Goal: Task Accomplishment & Management: Manage account settings

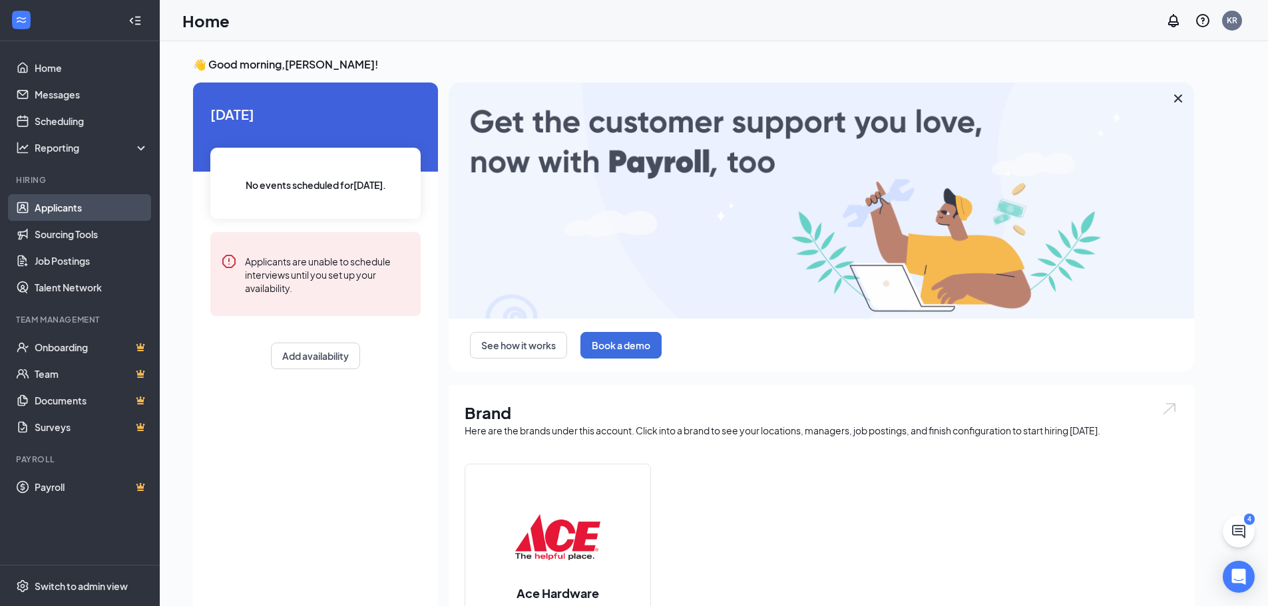
click at [61, 210] on link "Applicants" at bounding box center [92, 207] width 114 height 27
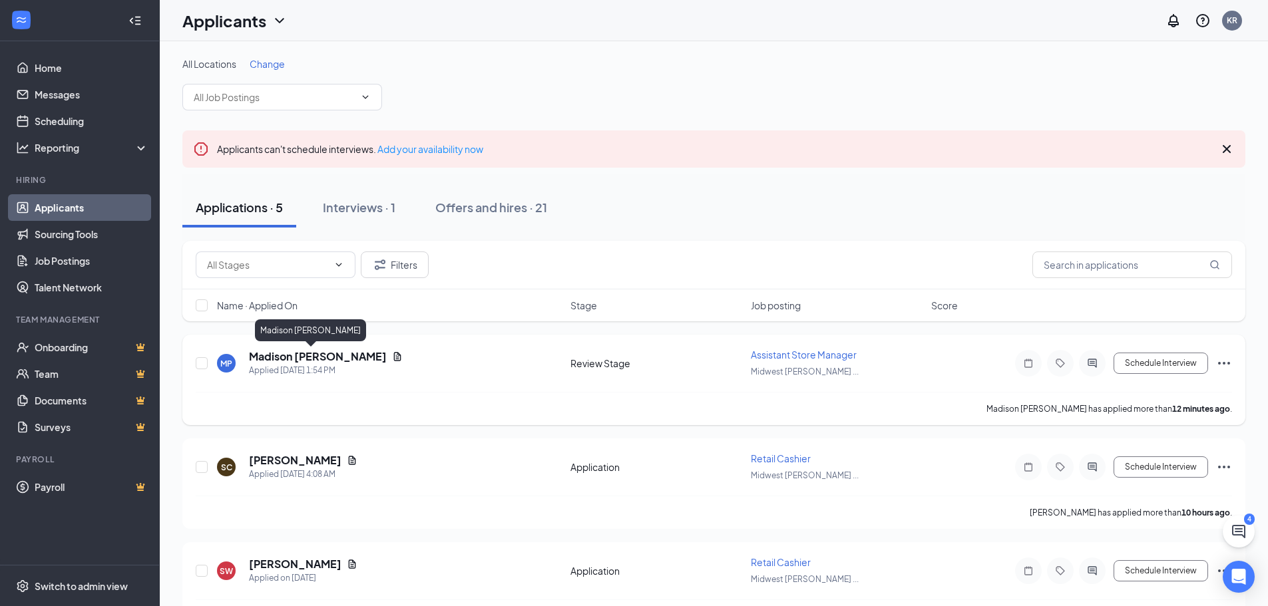
click at [284, 353] on h5 "Madison [PERSON_NAME]" at bounding box center [318, 356] width 138 height 15
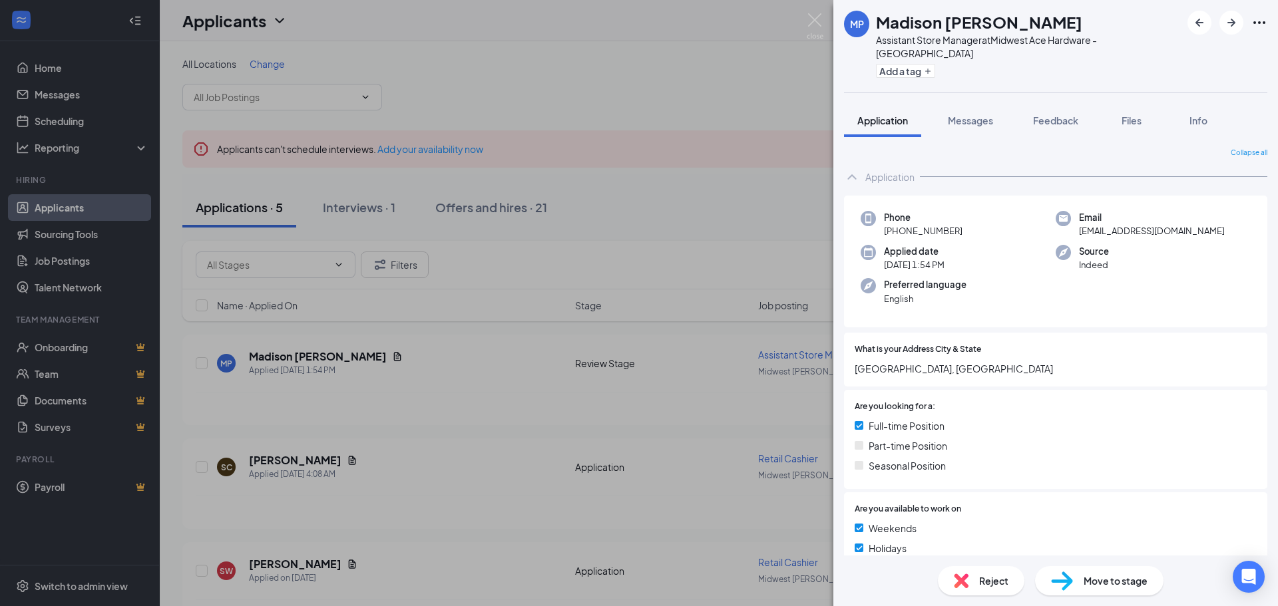
click at [770, 31] on div "[PERSON_NAME] [PERSON_NAME] Assistant Store Manager at Midwest Ace Hardware - […" at bounding box center [639, 303] width 1278 height 606
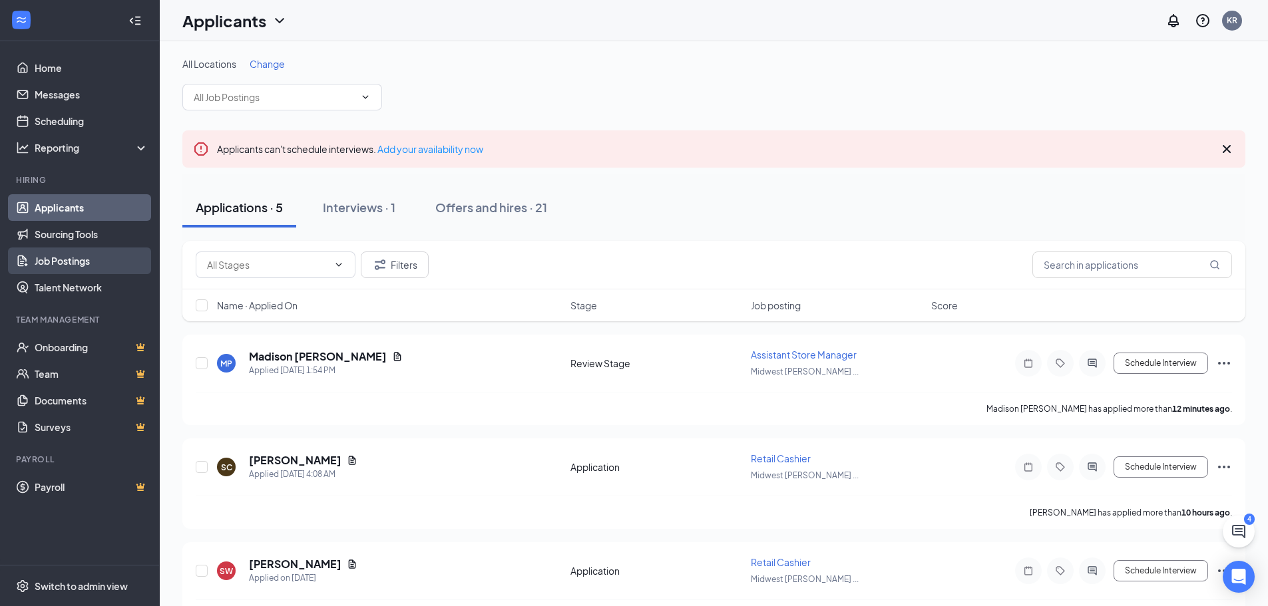
click at [86, 264] on link "Job Postings" at bounding box center [92, 261] width 114 height 27
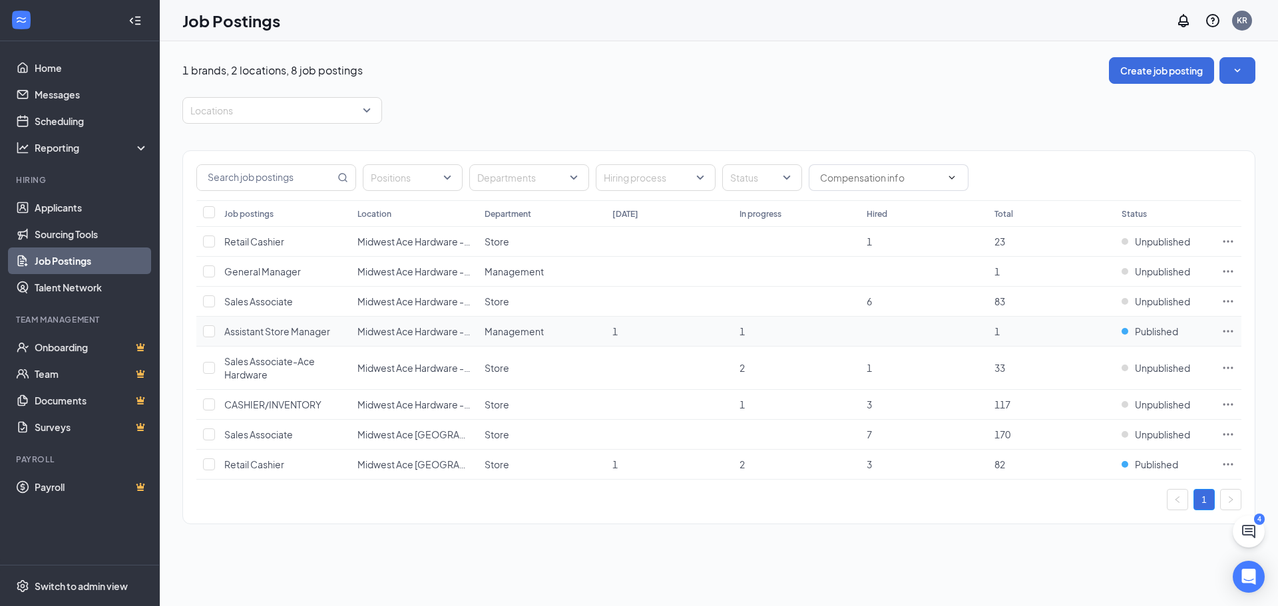
click at [299, 335] on span "Assistant Store Manager" at bounding box center [277, 331] width 106 height 12
click at [1141, 335] on span "Published" at bounding box center [1156, 331] width 43 height 13
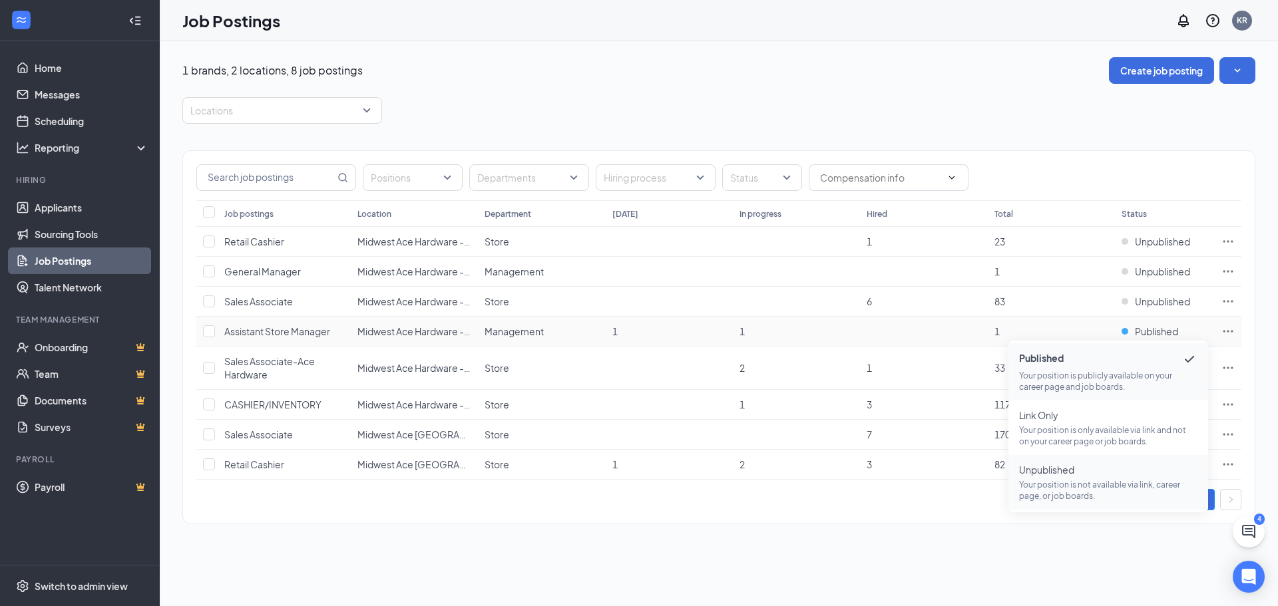
click at [1049, 473] on span "Unpublished" at bounding box center [1108, 469] width 178 height 13
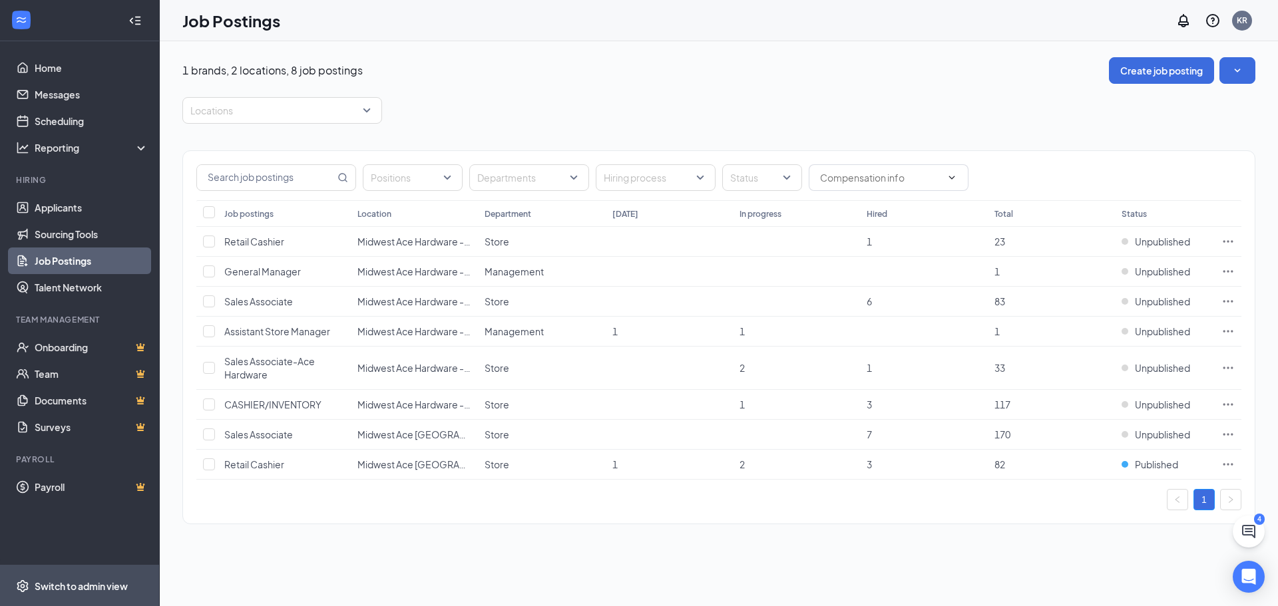
click at [98, 586] on div "Switch to admin view" at bounding box center [81, 586] width 93 height 13
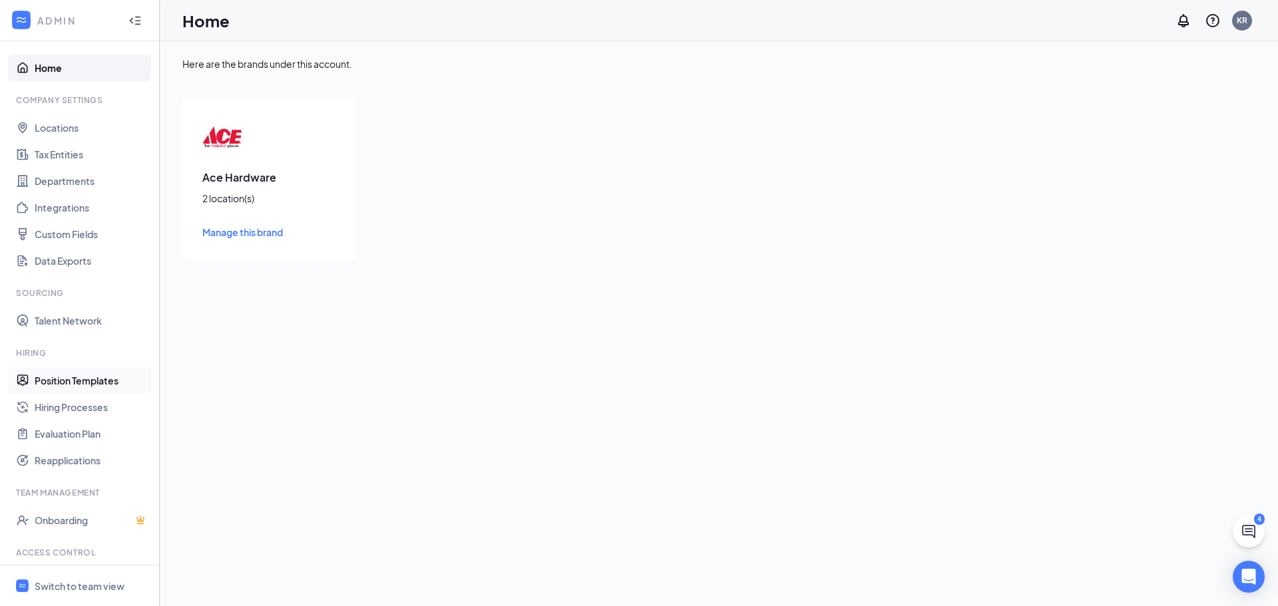
click at [69, 376] on link "Position Templates" at bounding box center [92, 380] width 114 height 27
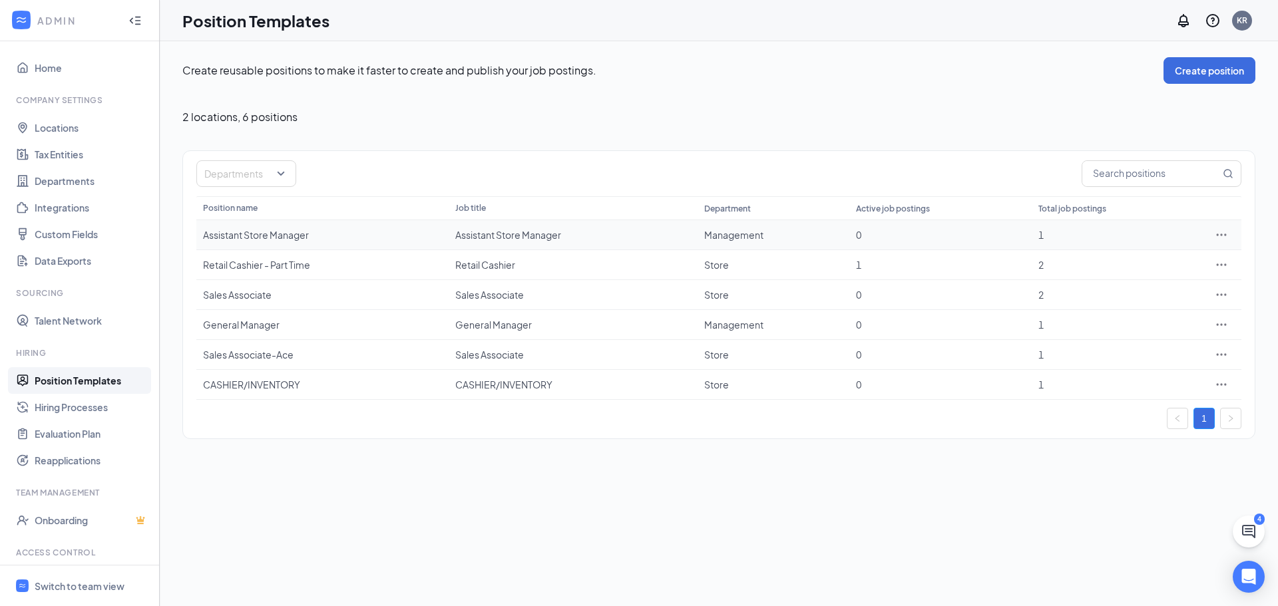
click at [285, 230] on div "Assistant Store Manager" at bounding box center [322, 234] width 239 height 13
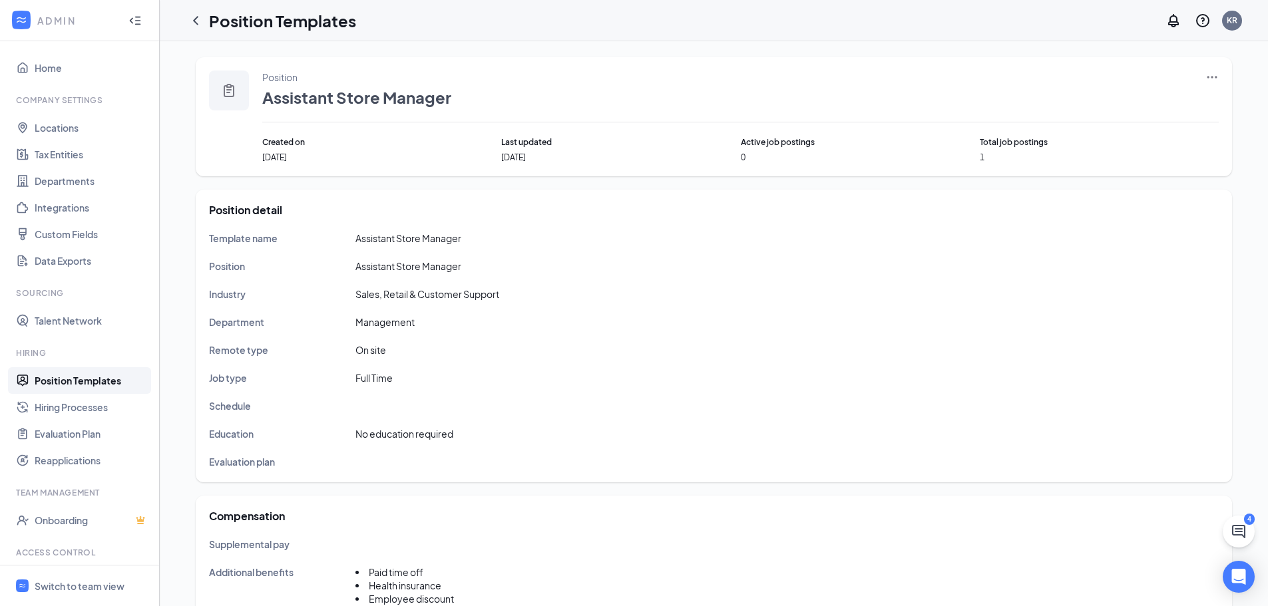
click at [1213, 73] on icon "Ellipses" at bounding box center [1211, 77] width 13 height 13
click at [228, 85] on icon "Clipboard" at bounding box center [229, 90] width 11 height 13
click at [349, 112] on div "Position Assistant Store Manager" at bounding box center [740, 97] width 956 height 52
click at [1215, 81] on icon "Ellipses" at bounding box center [1211, 77] width 13 height 13
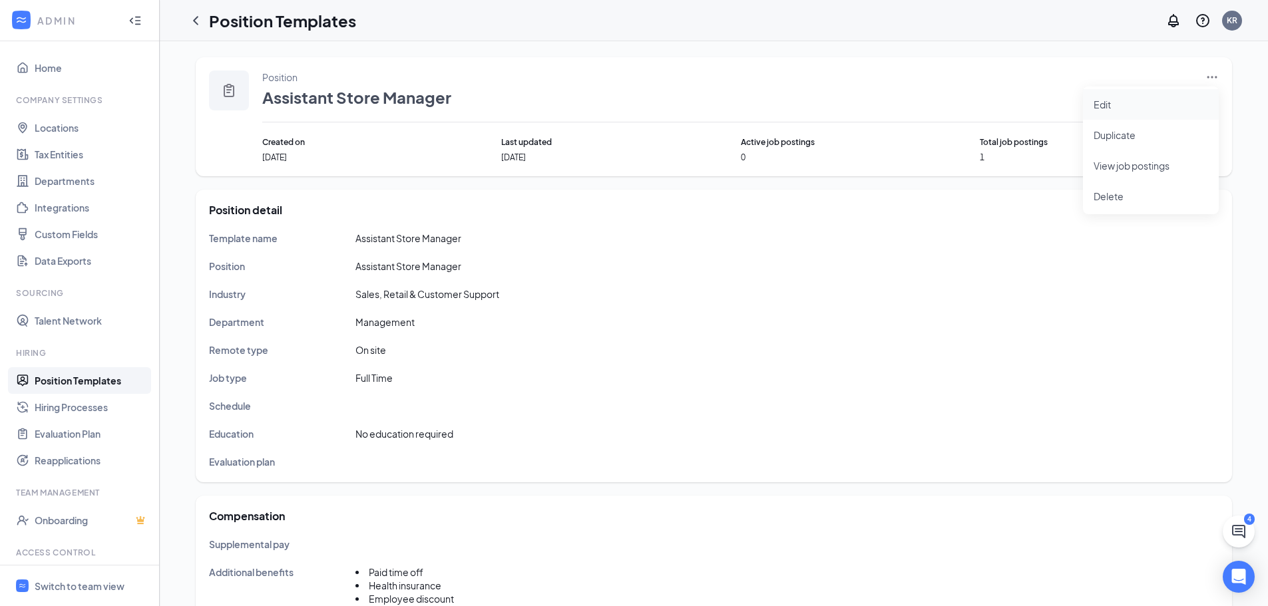
click at [1102, 111] on span "Edit" at bounding box center [1150, 104] width 114 height 15
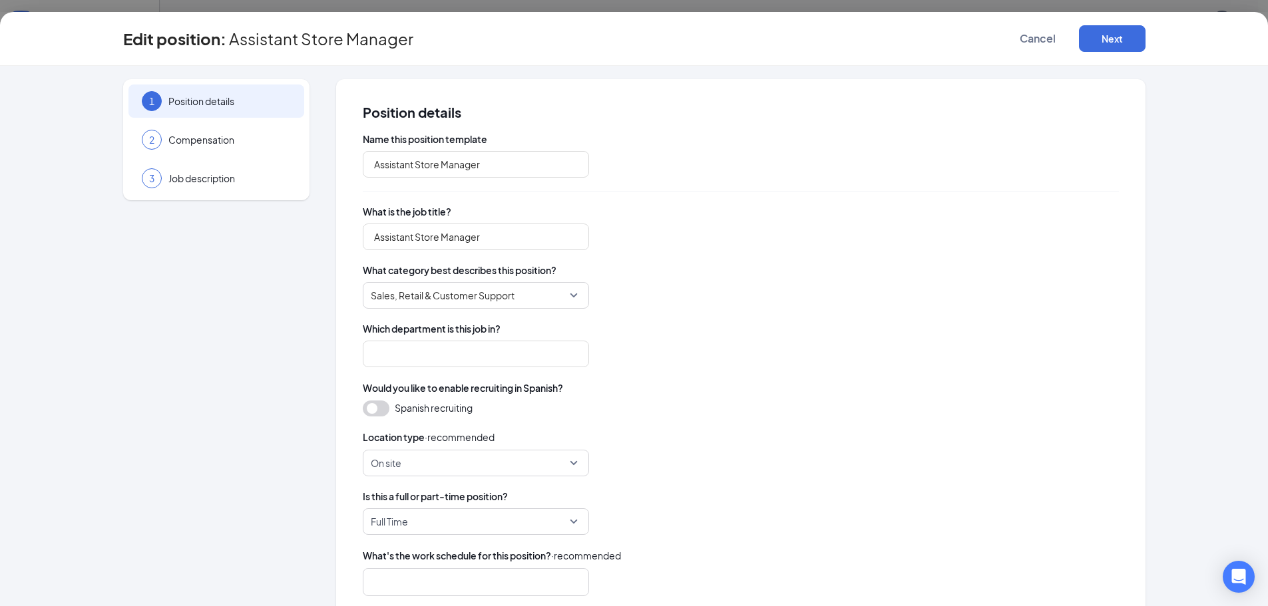
type input "Management"
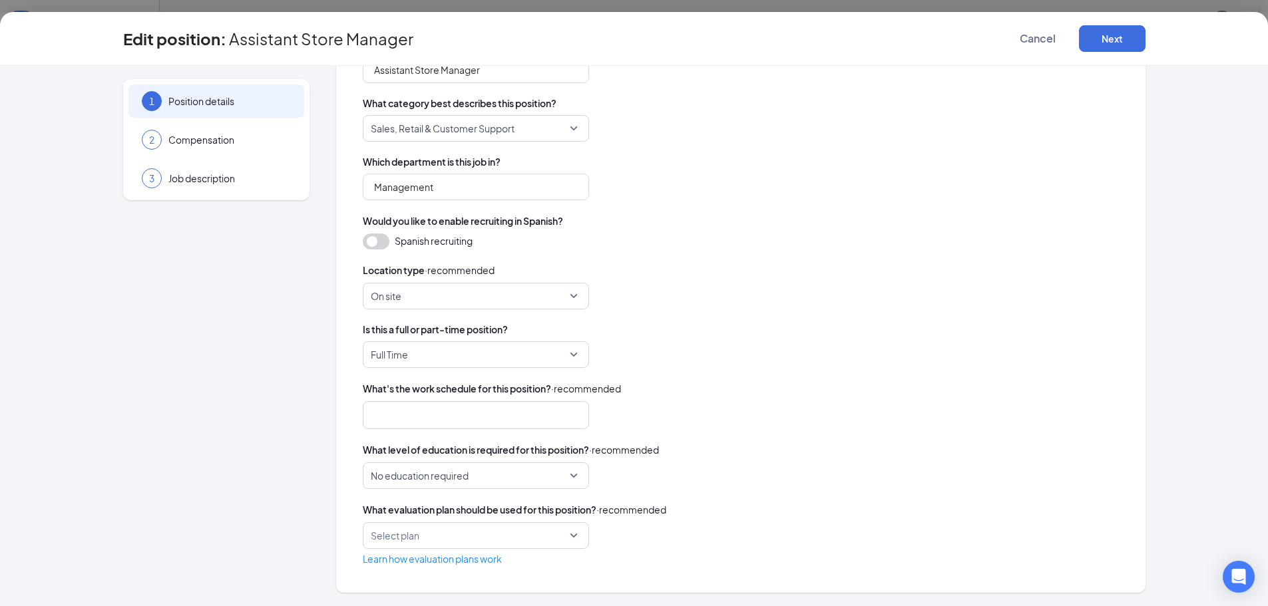
scroll to position [333, 0]
click at [562, 477] on span "No education required" at bounding box center [470, 475] width 198 height 25
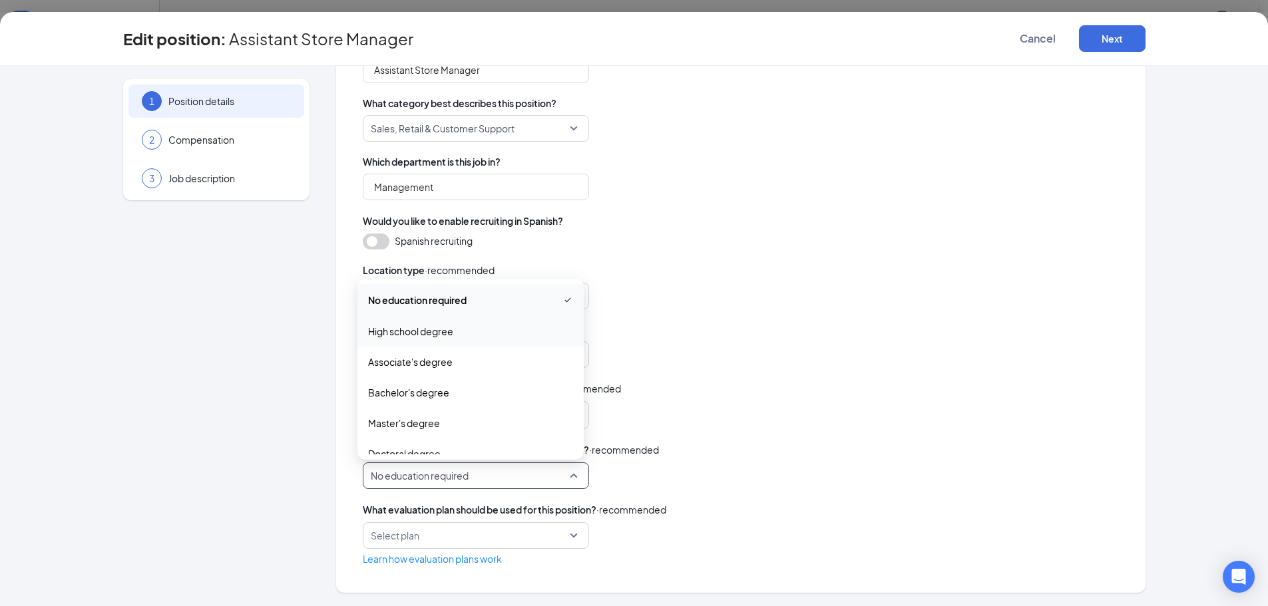
click at [421, 333] on span "High school degree" at bounding box center [410, 331] width 85 height 15
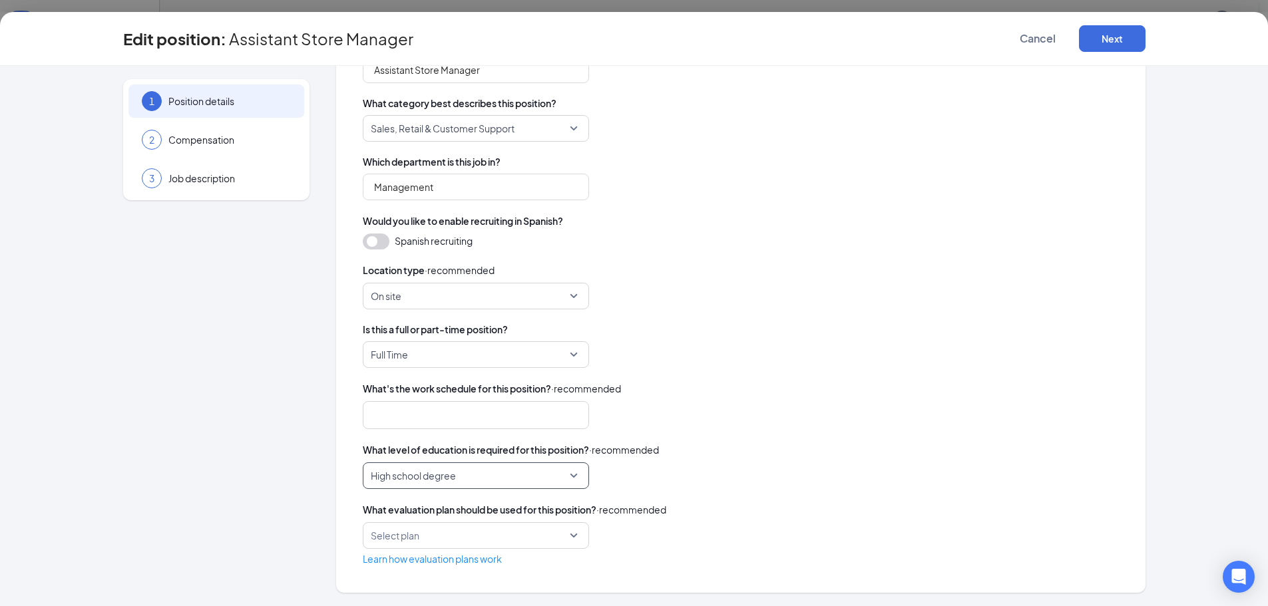
scroll to position [532, 0]
click at [564, 534] on input "search" at bounding box center [471, 535] width 201 height 25
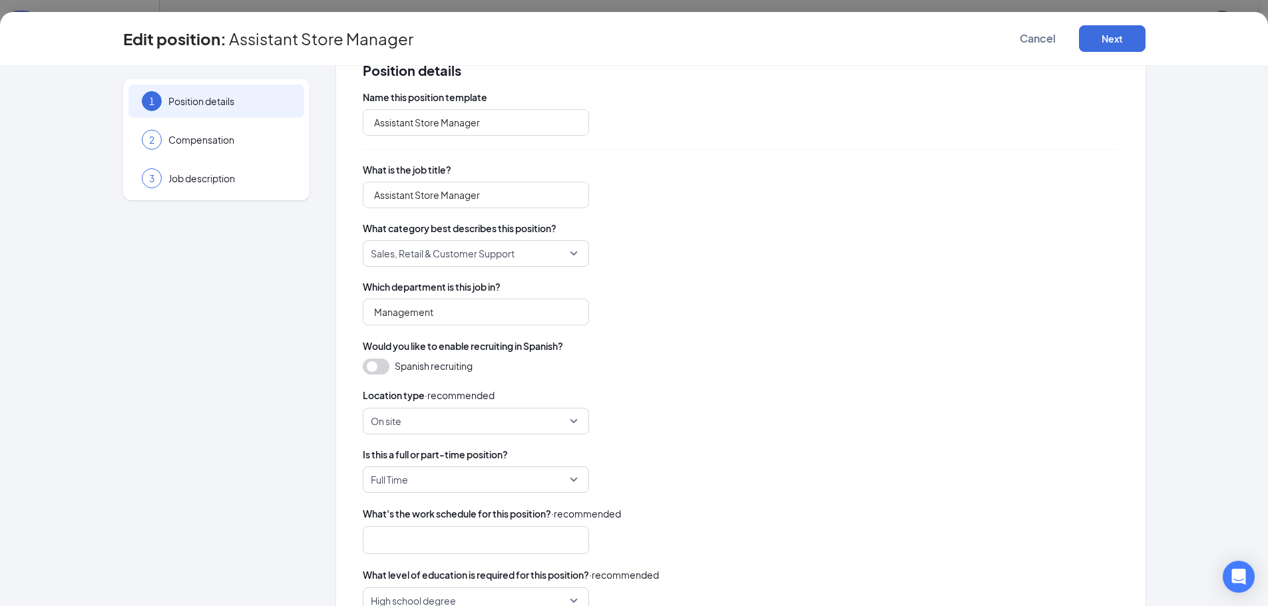
scroll to position [34, 0]
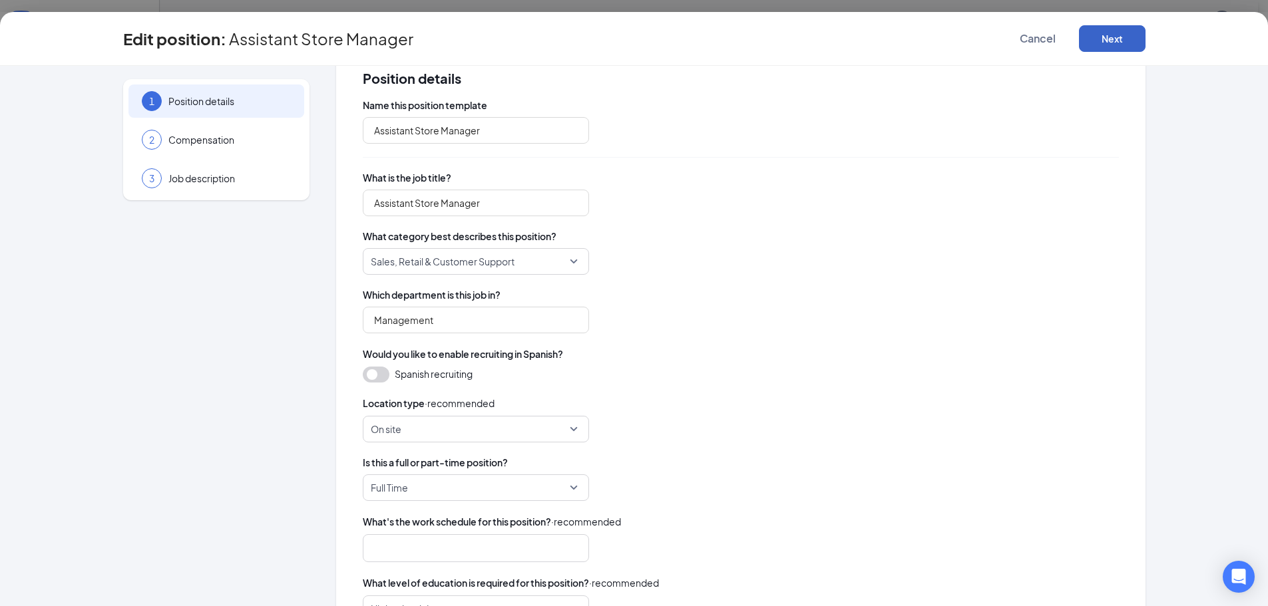
click at [1124, 37] on button "Next" at bounding box center [1112, 38] width 67 height 27
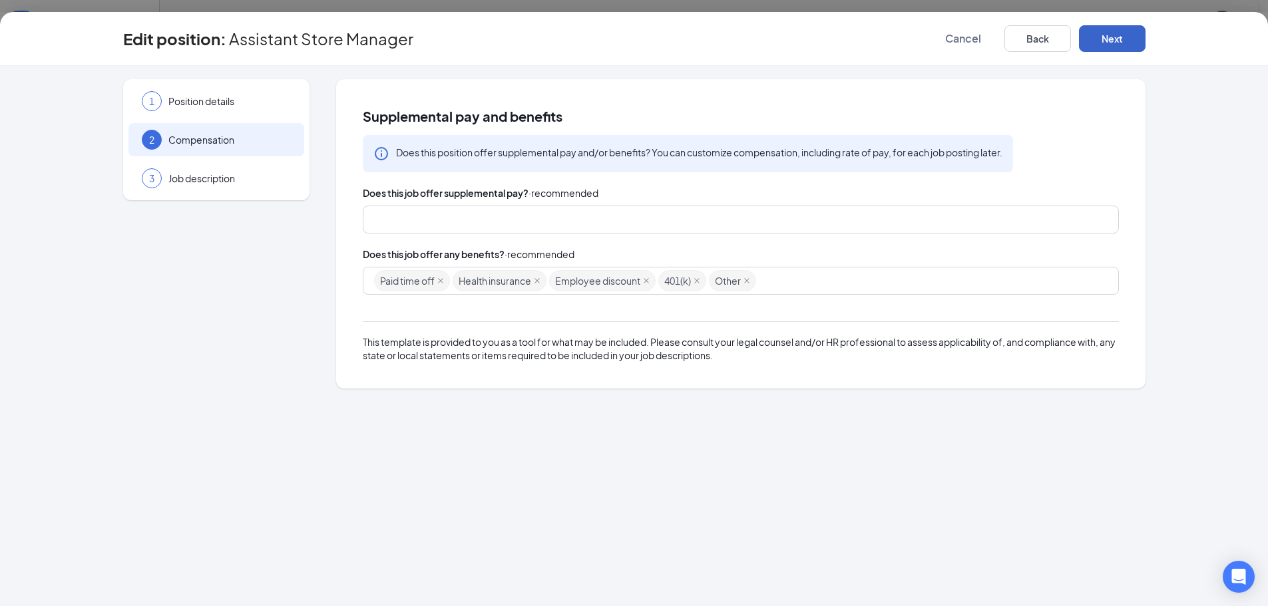
scroll to position [0, 0]
click at [1096, 37] on button "Next" at bounding box center [1112, 38] width 67 height 27
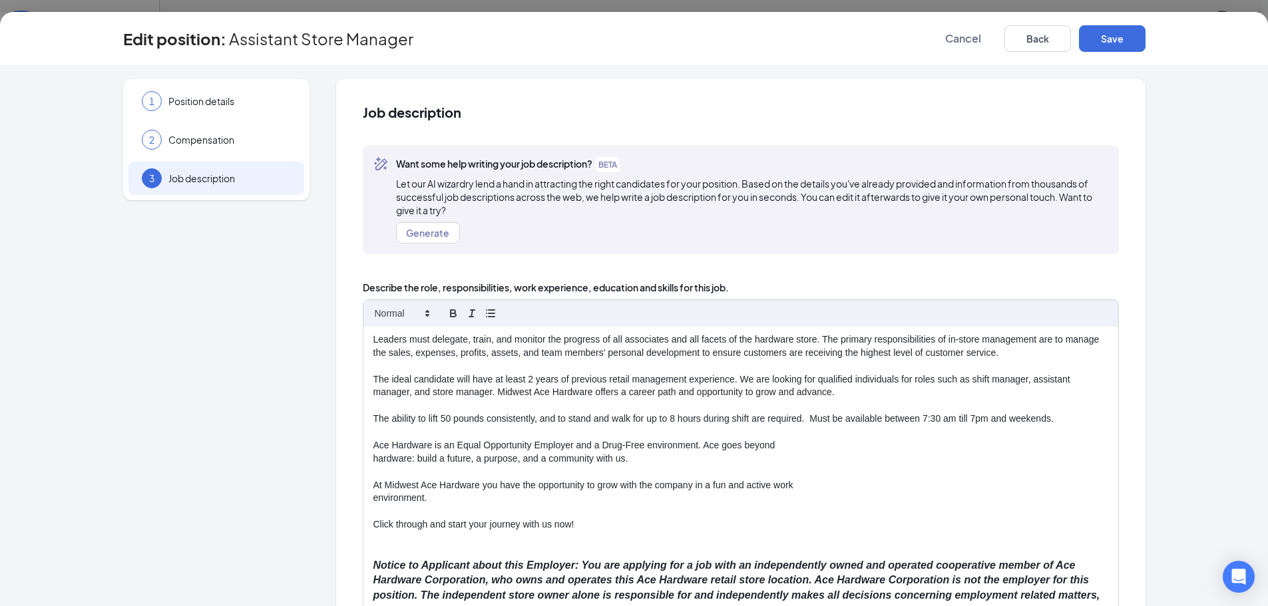
scroll to position [110, 0]
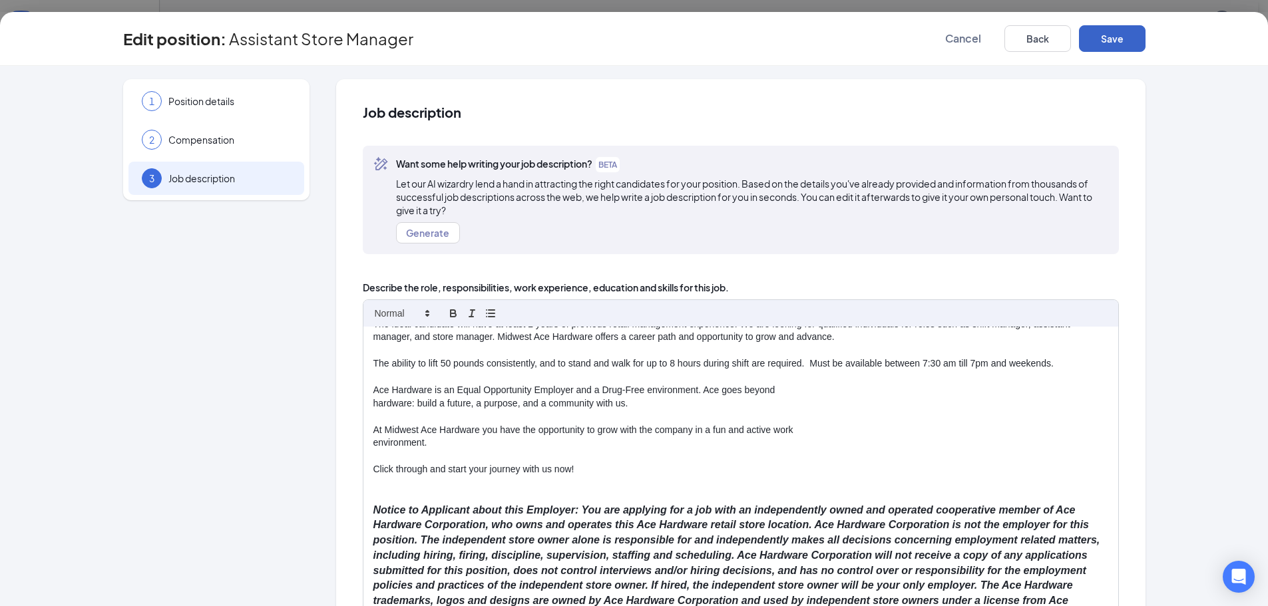
click at [1132, 37] on button "Save" at bounding box center [1112, 38] width 67 height 27
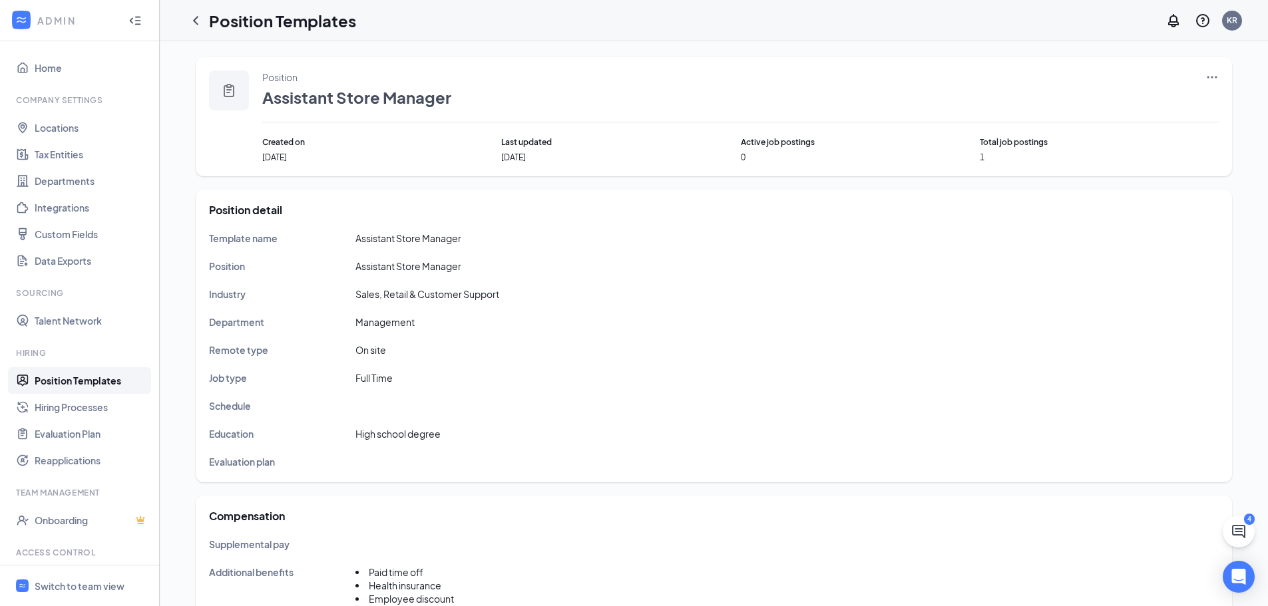
click at [1203, 72] on div "Position Assistant Store Manager" at bounding box center [740, 97] width 956 height 52
click at [1209, 77] on icon "Ellipses" at bounding box center [1212, 77] width 10 height 2
click at [1144, 169] on span "View job postings" at bounding box center [1131, 166] width 76 height 12
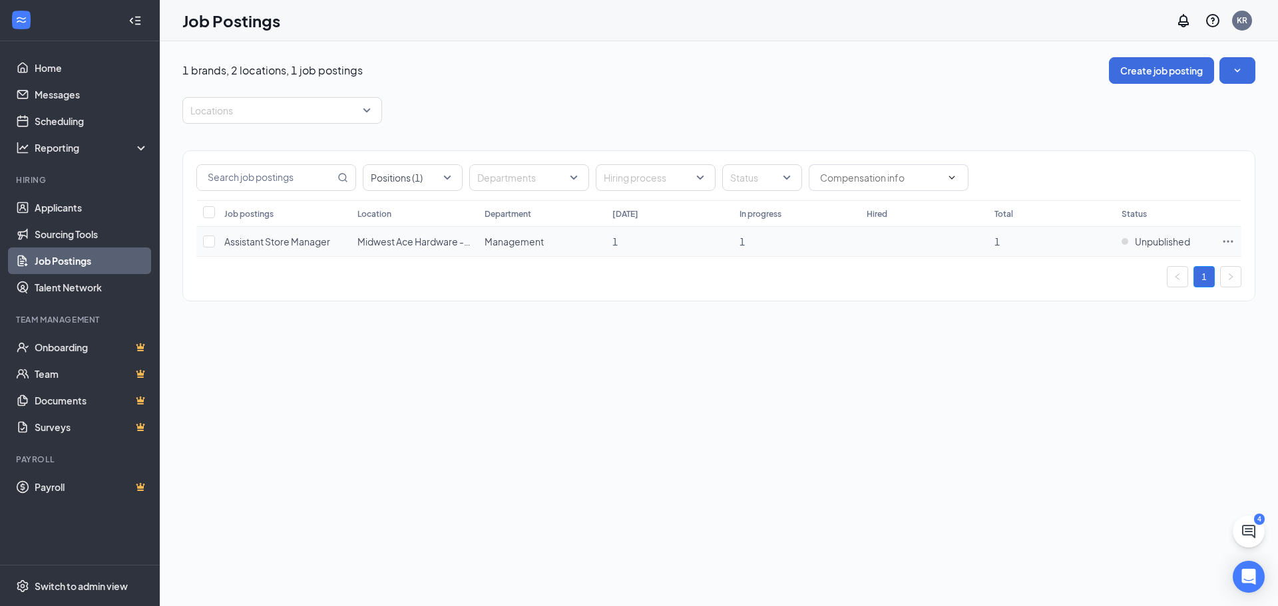
click at [294, 242] on span "Assistant Store Manager" at bounding box center [277, 242] width 106 height 12
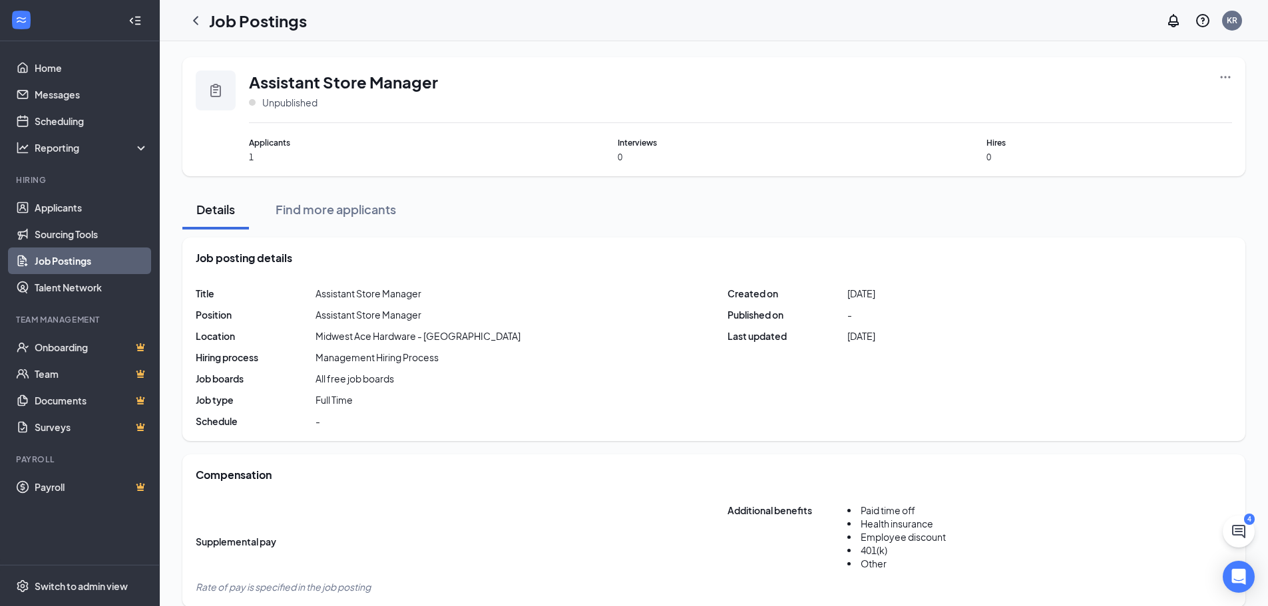
click at [1231, 77] on icon "Ellipses" at bounding box center [1225, 77] width 13 height 13
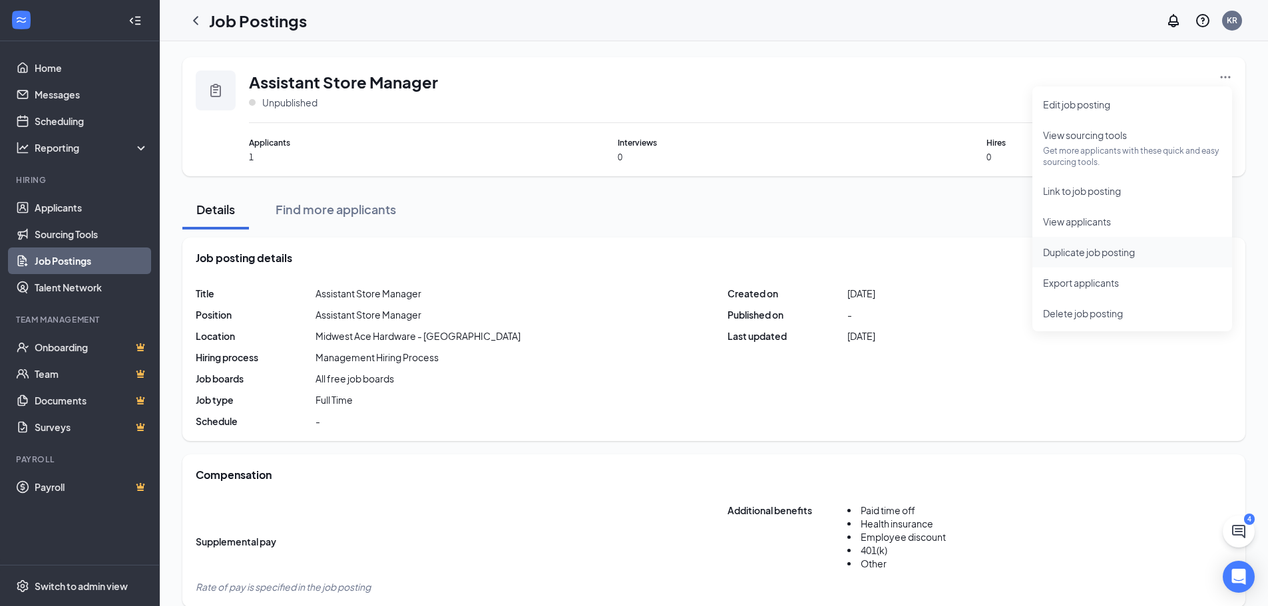
click at [1089, 254] on span "Duplicate job posting" at bounding box center [1089, 252] width 92 height 12
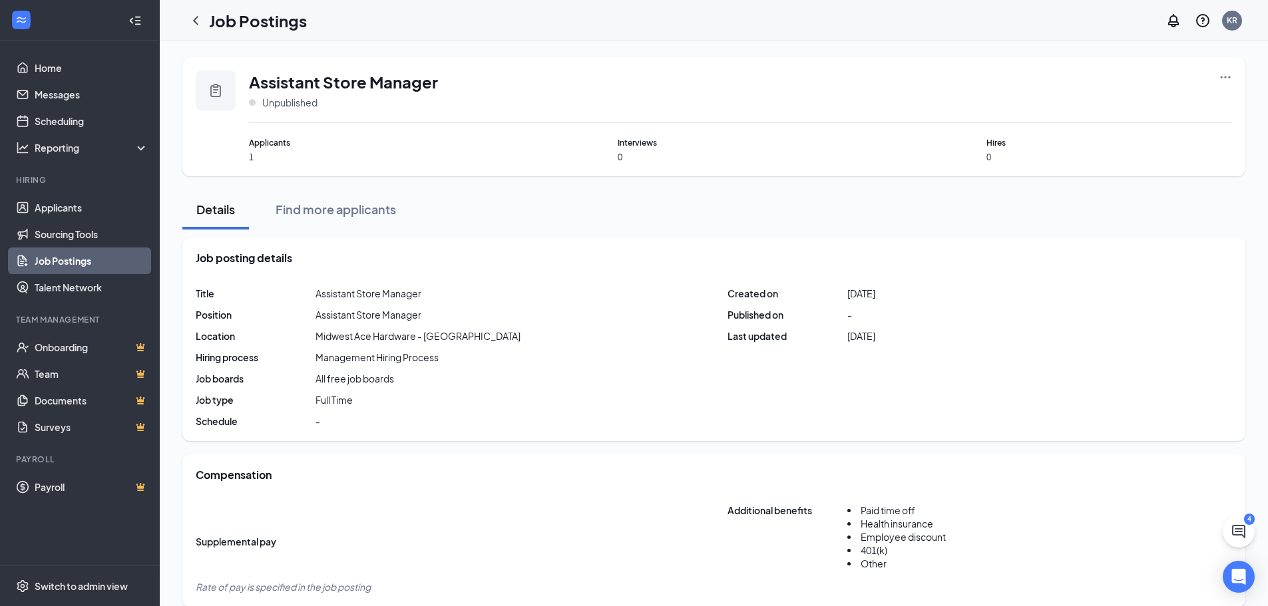
click at [1224, 81] on icon "Ellipses" at bounding box center [1225, 77] width 13 height 13
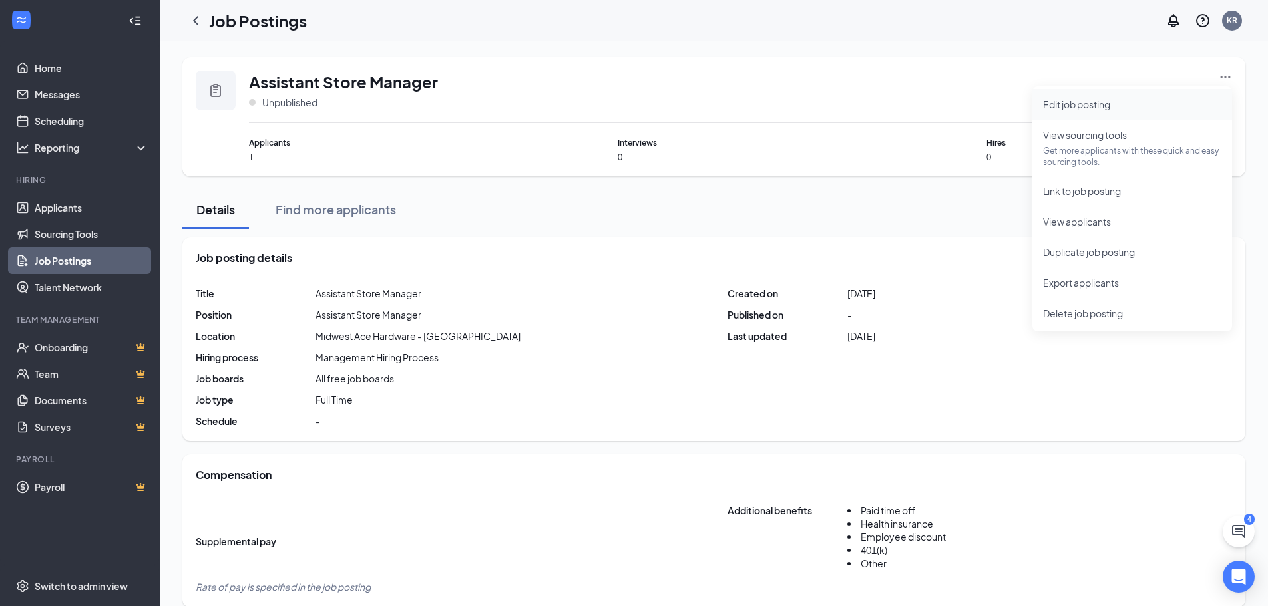
click at [1106, 108] on span "Edit job posting" at bounding box center [1076, 104] width 67 height 12
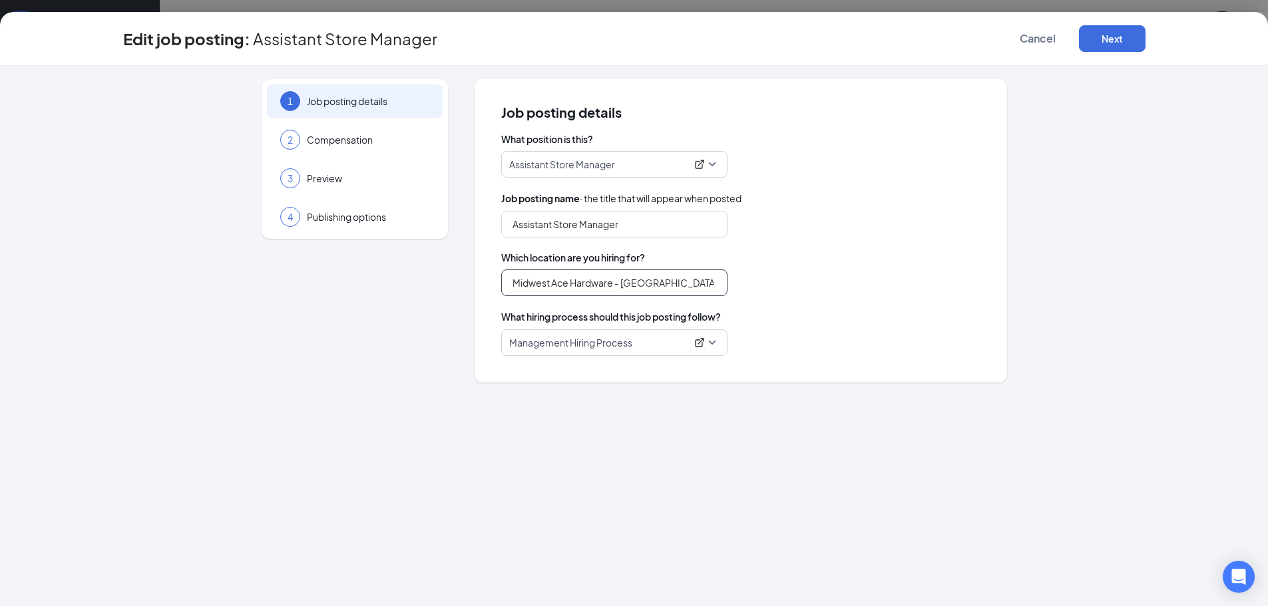
click at [718, 278] on input "Midwest Ace Hardware - [GEOGRAPHIC_DATA]" at bounding box center [614, 283] width 226 height 27
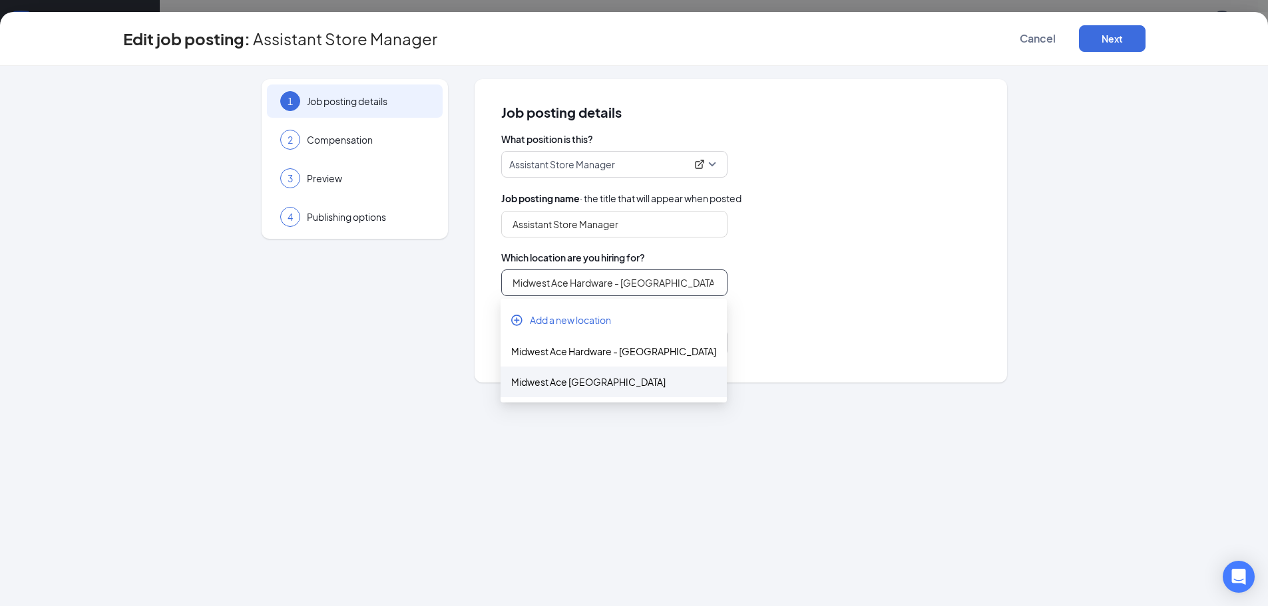
click at [648, 385] on div "Midwest Ace [GEOGRAPHIC_DATA]" at bounding box center [613, 382] width 205 height 15
type input "Midwest Ace [GEOGRAPHIC_DATA]"
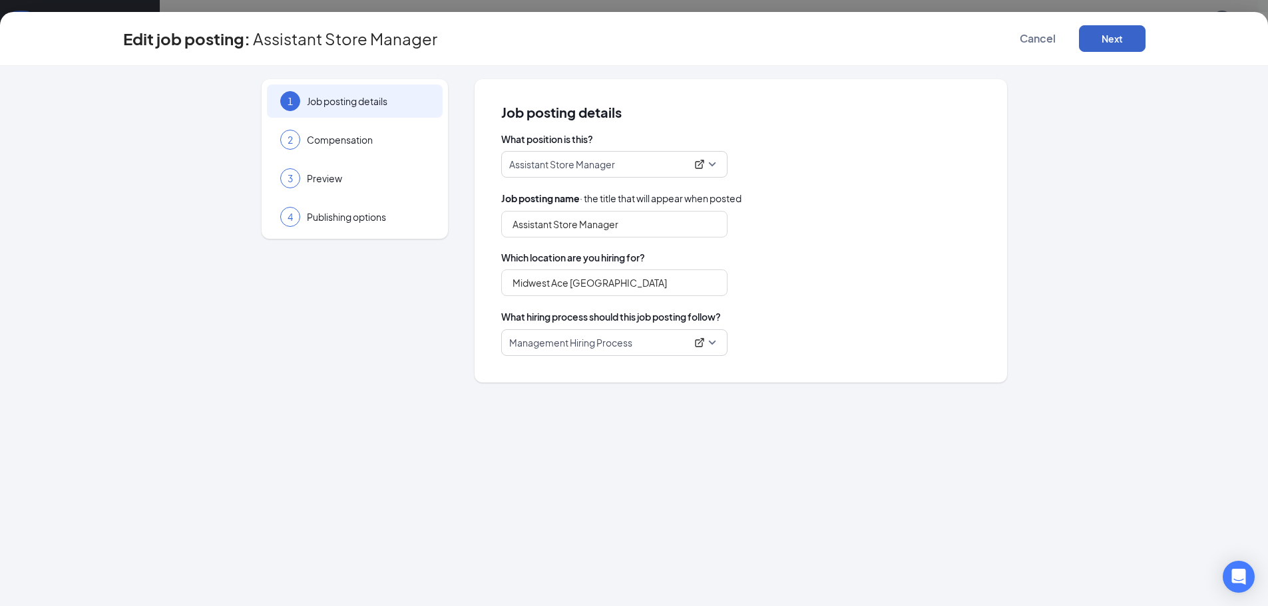
click at [1112, 33] on button "Next" at bounding box center [1112, 38] width 67 height 27
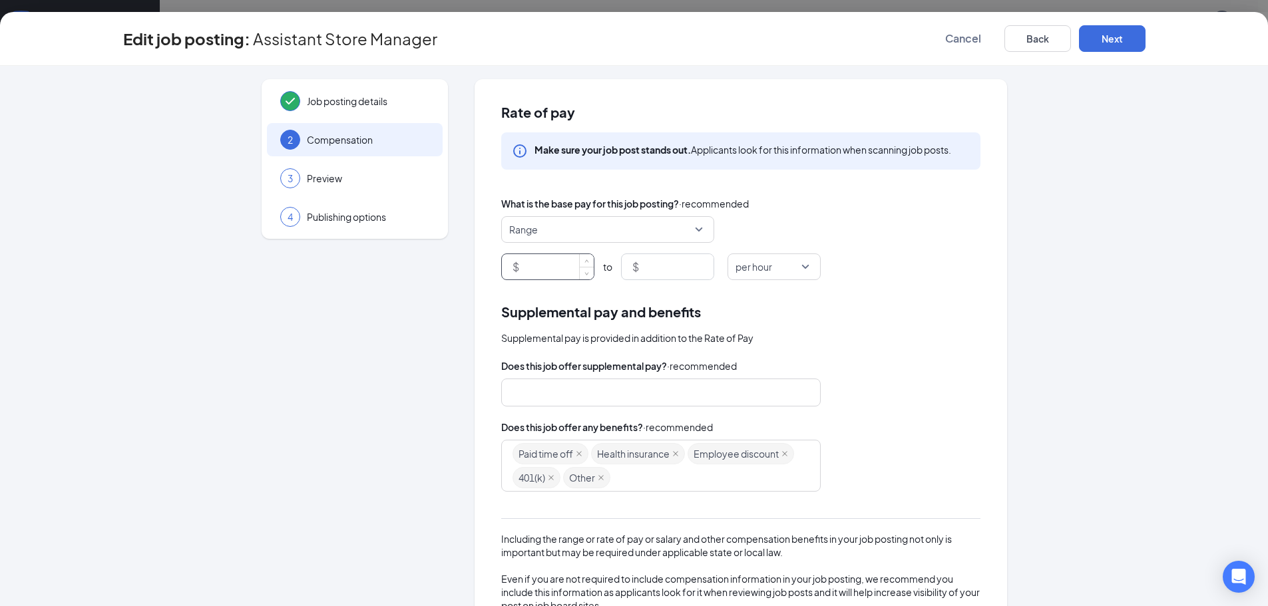
click at [544, 262] on input at bounding box center [558, 266] width 72 height 25
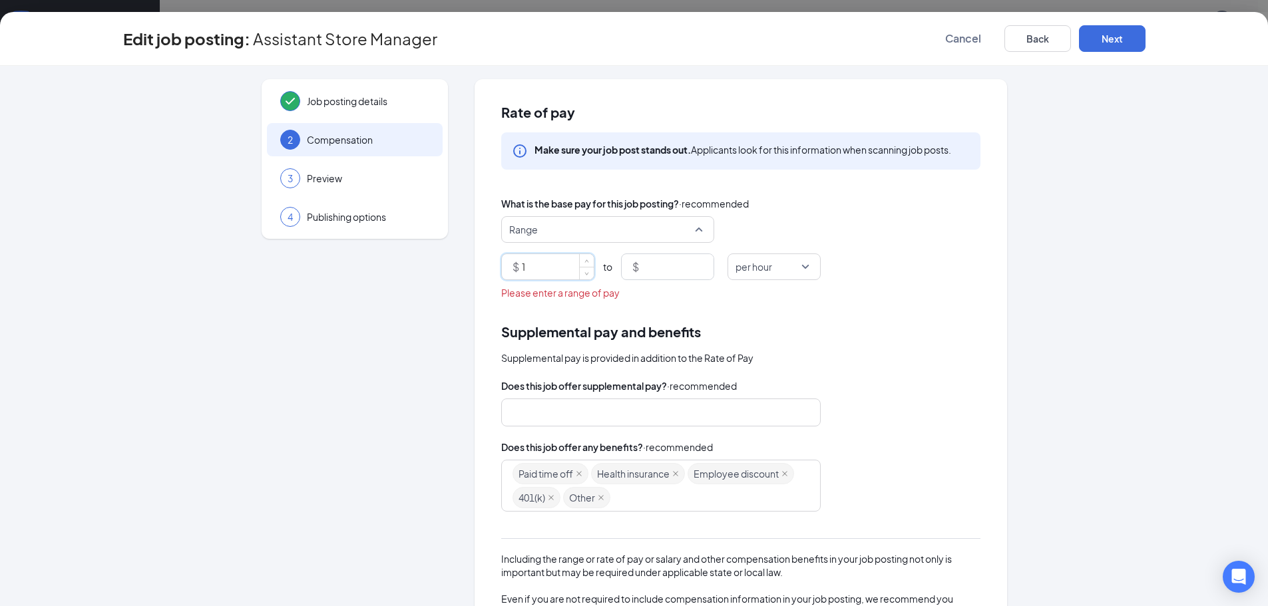
click at [688, 227] on span "Range" at bounding box center [601, 229] width 185 height 25
type input "1"
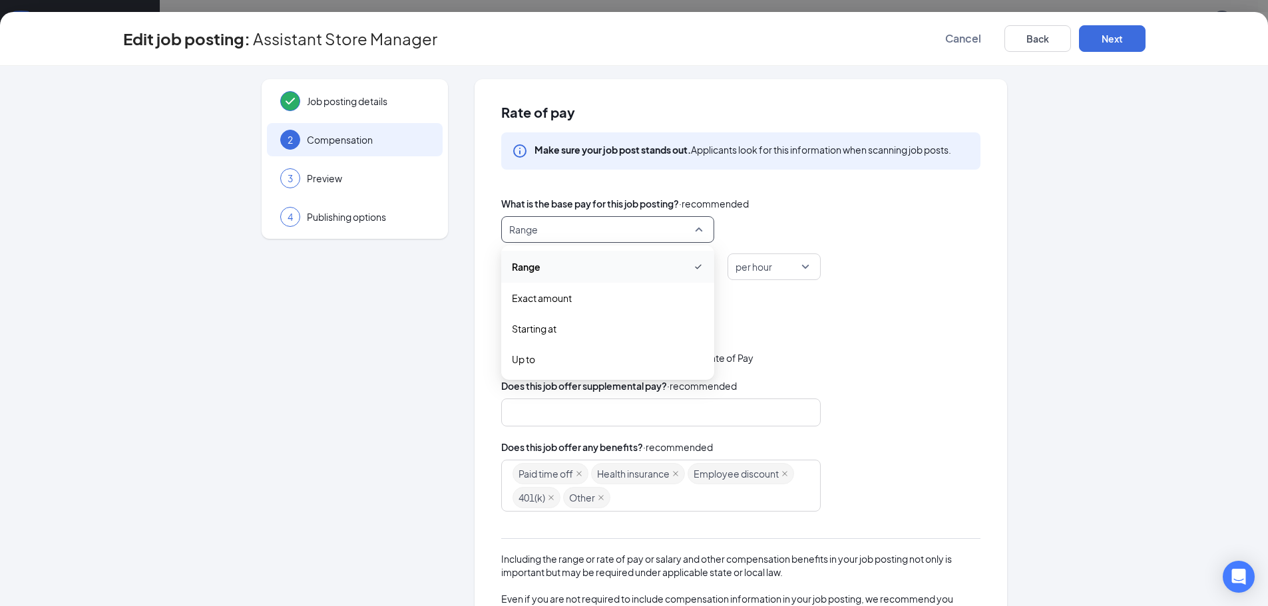
click at [693, 262] on icon "Checkmark" at bounding box center [698, 267] width 11 height 16
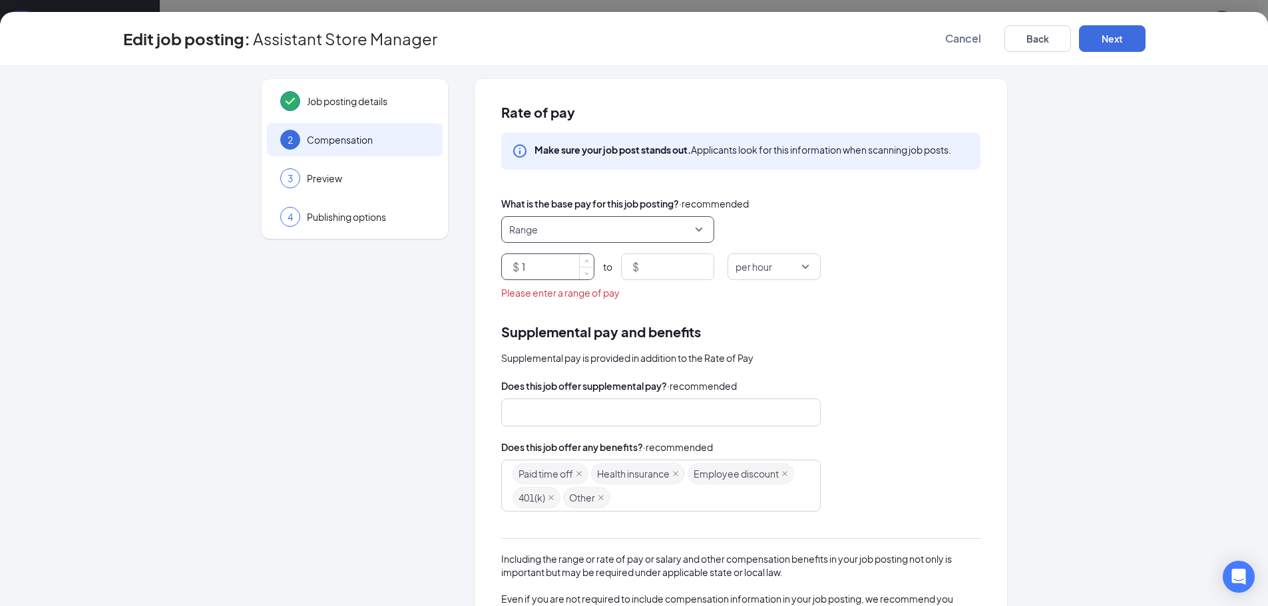
drag, startPoint x: 538, startPoint y: 269, endPoint x: 545, endPoint y: 263, distance: 9.5
click at [545, 263] on input "1" at bounding box center [558, 266] width 72 height 25
type input "14"
click at [642, 268] on input at bounding box center [678, 266] width 72 height 25
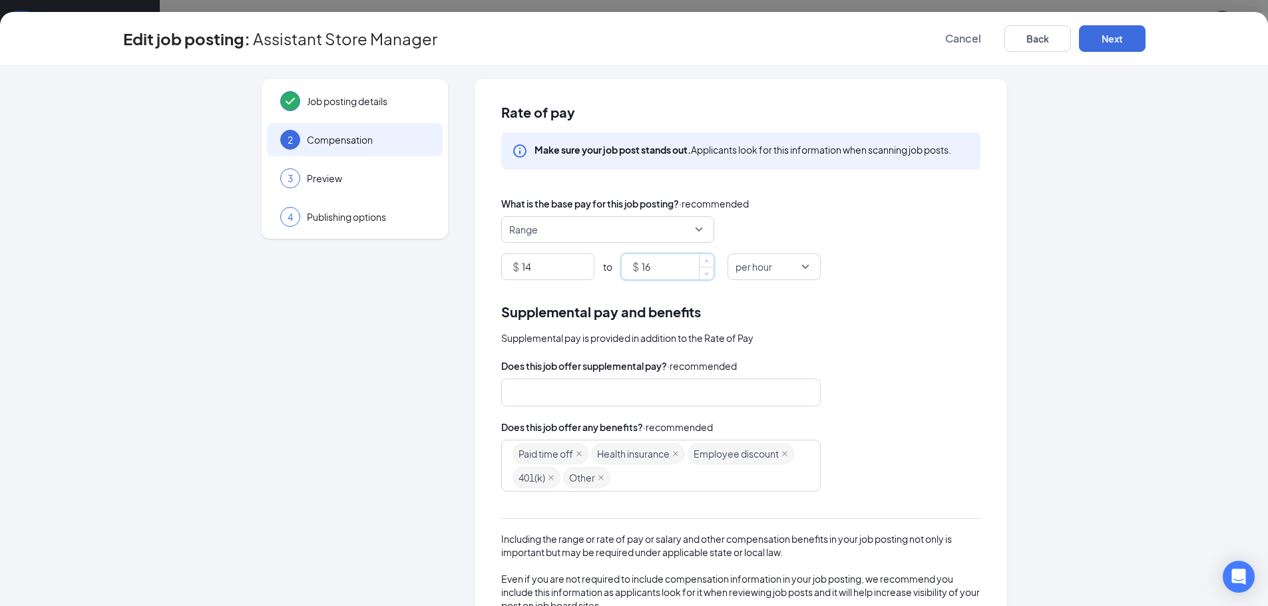
type input "16"
click at [824, 319] on div "Supplemental pay and benefits" at bounding box center [740, 311] width 479 height 21
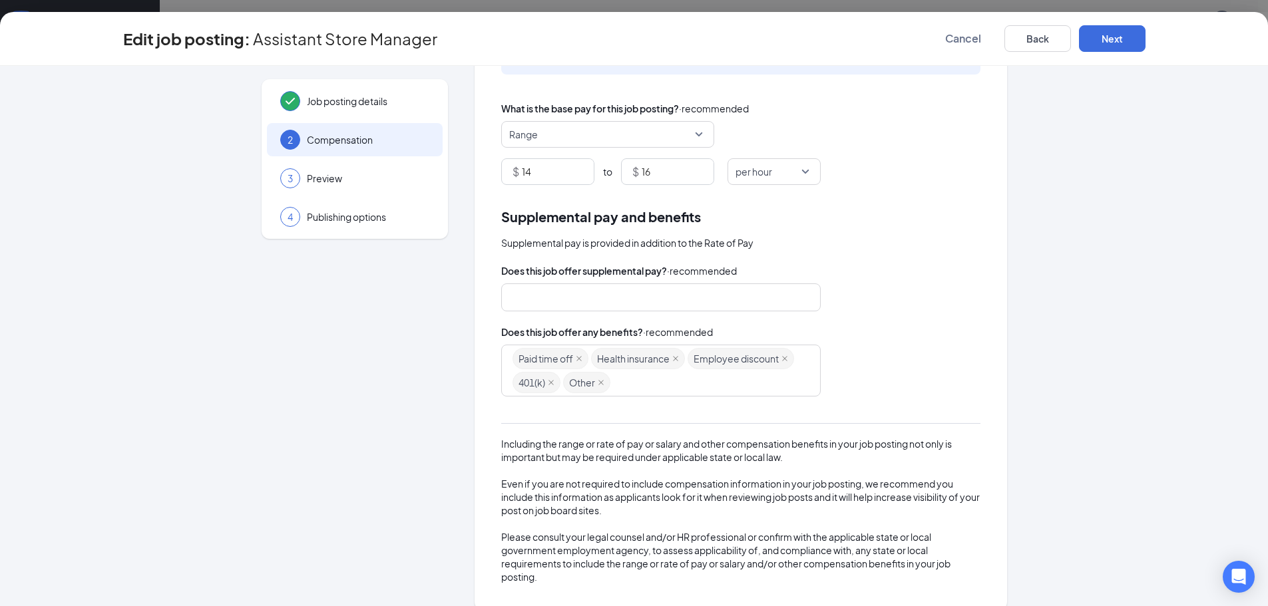
scroll to position [112, 0]
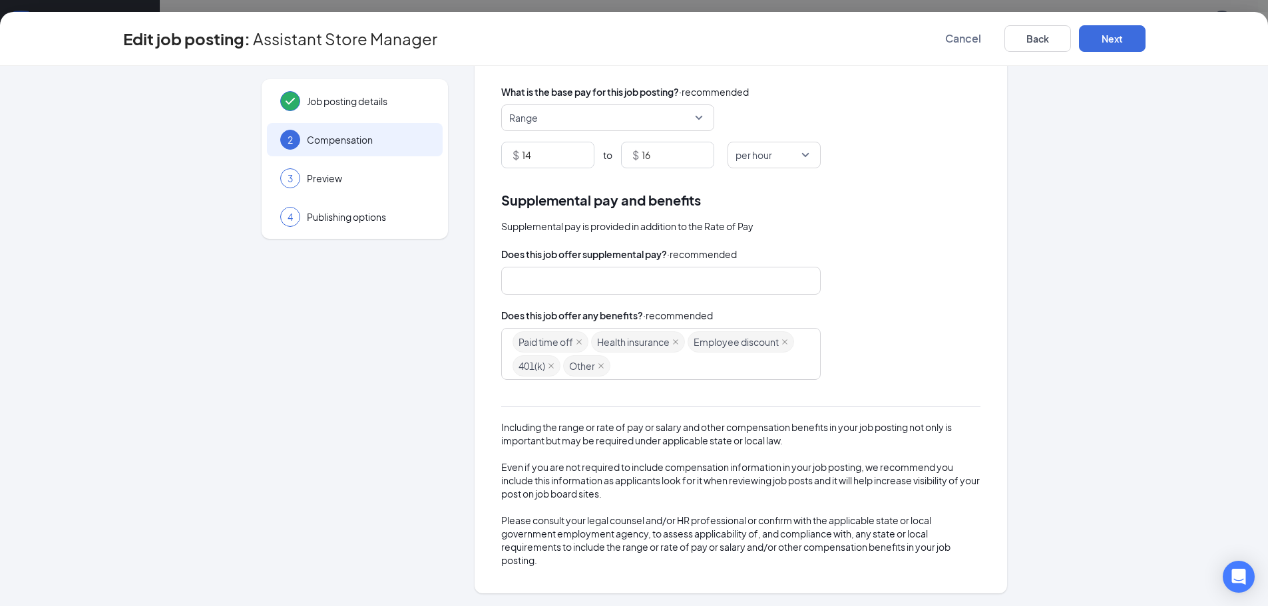
click at [663, 274] on div at bounding box center [654, 280] width 284 height 21
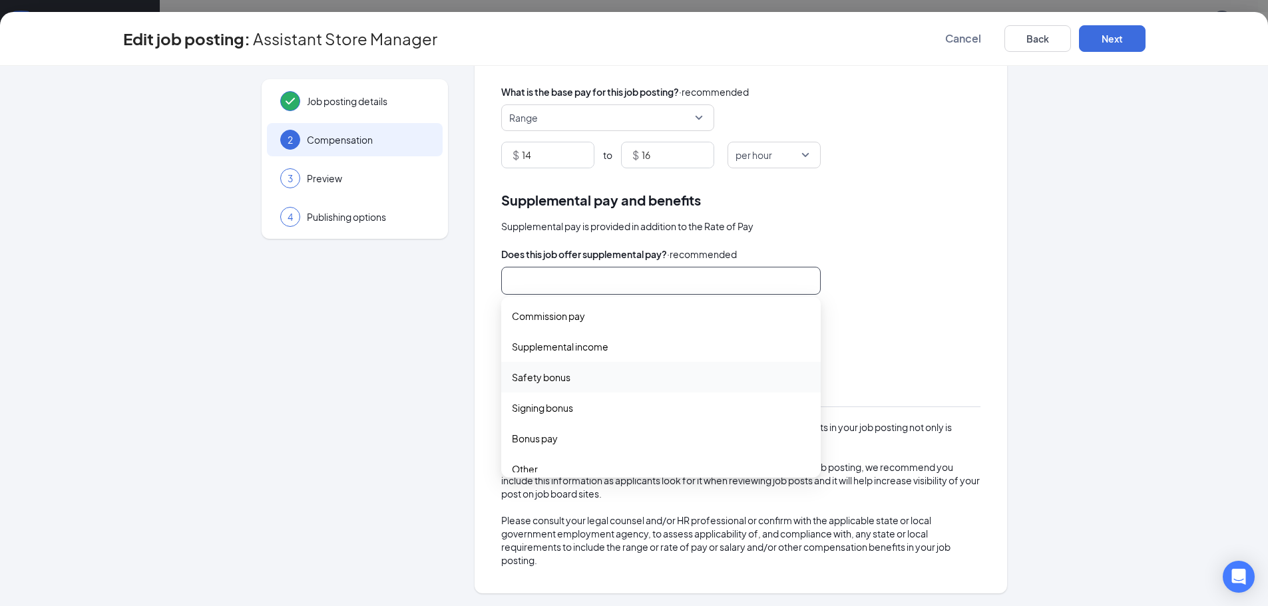
scroll to position [44, 0]
click at [548, 427] on span "Bonus pay" at bounding box center [535, 426] width 46 height 15
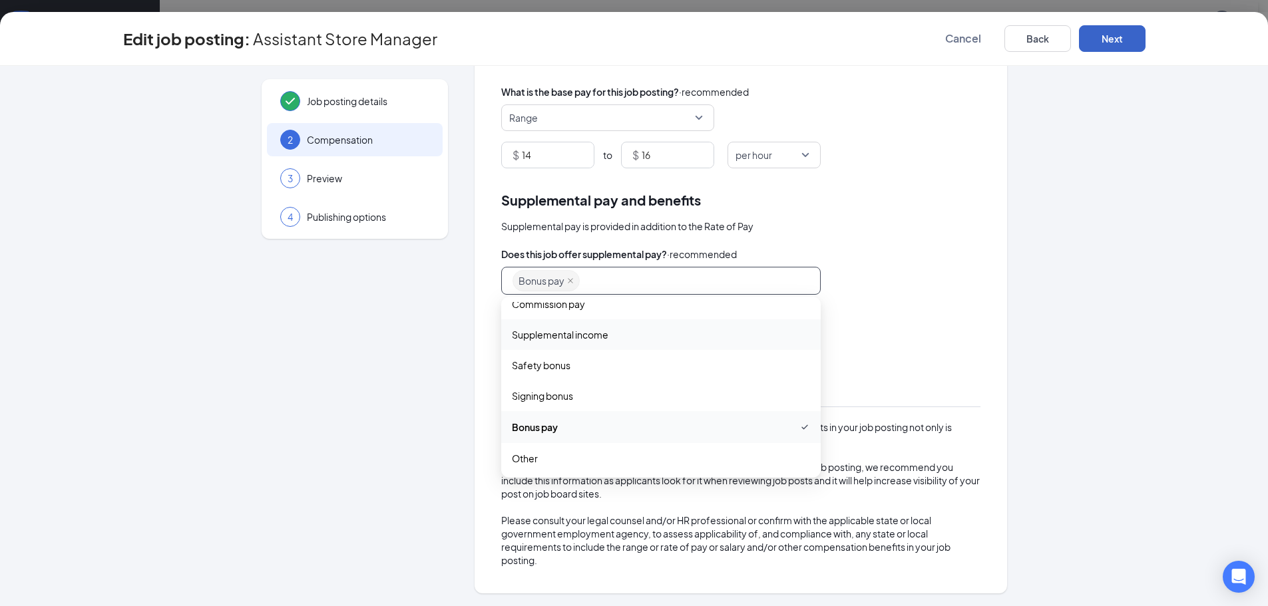
click at [1107, 36] on button "Next" at bounding box center [1112, 38] width 67 height 27
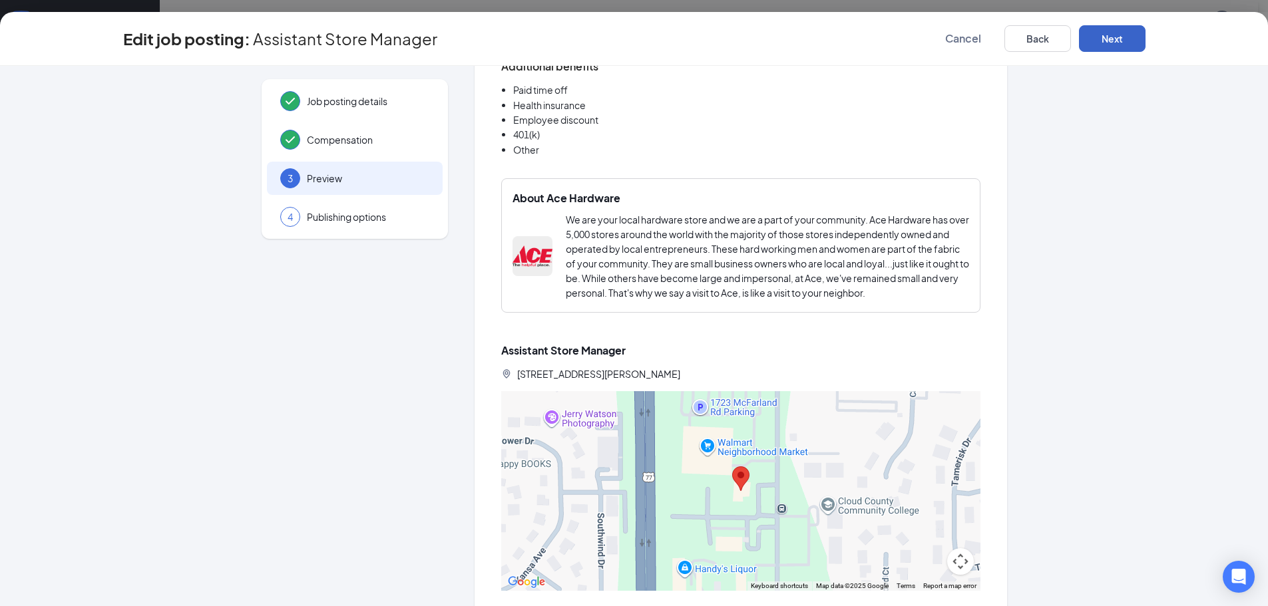
scroll to position [869, 0]
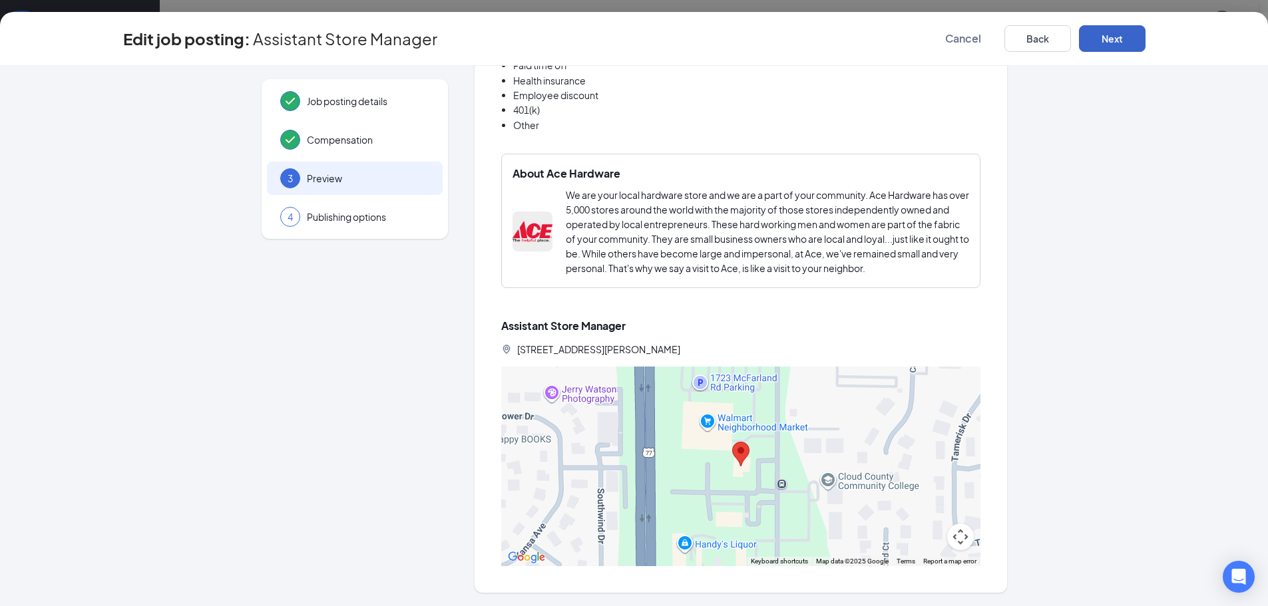
click at [1119, 49] on button "Next" at bounding box center [1112, 38] width 67 height 27
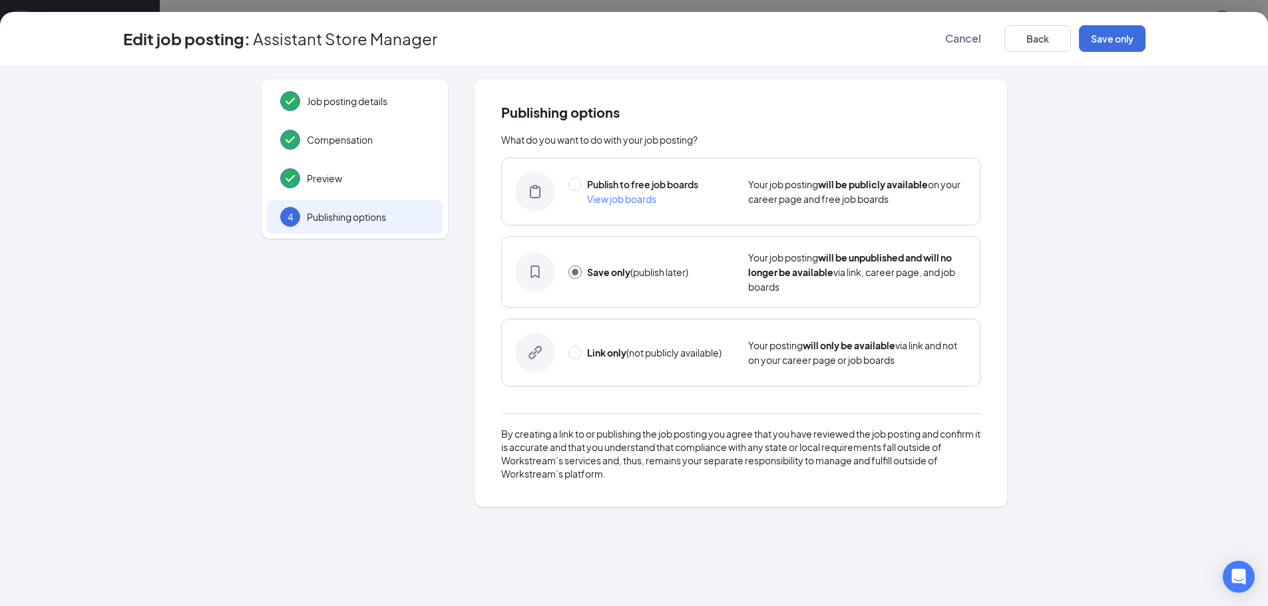
scroll to position [0, 0]
click at [1119, 42] on button "Save only" at bounding box center [1112, 38] width 67 height 27
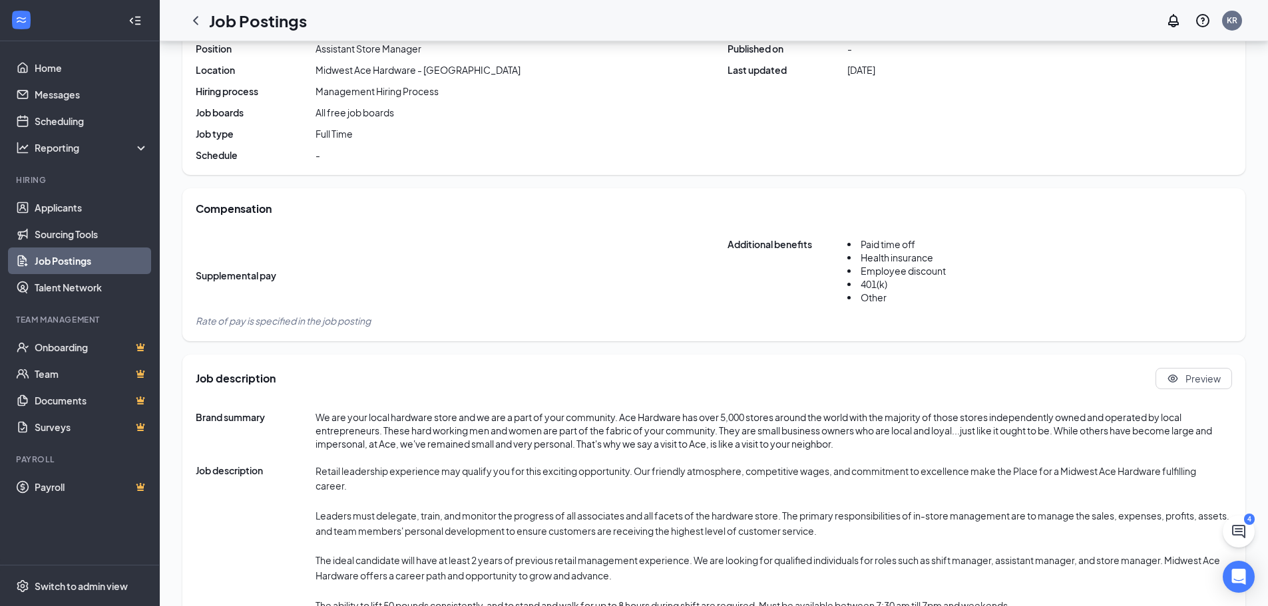
click at [52, 260] on link "Job Postings" at bounding box center [92, 261] width 114 height 27
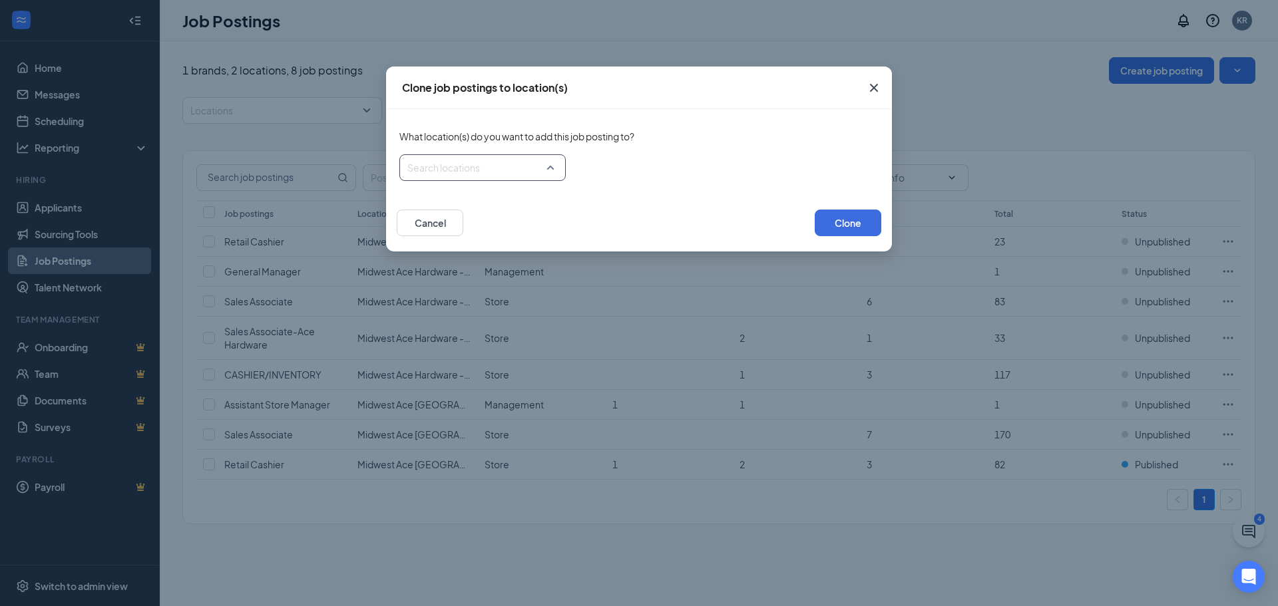
click at [538, 167] on div at bounding box center [478, 167] width 141 height 21
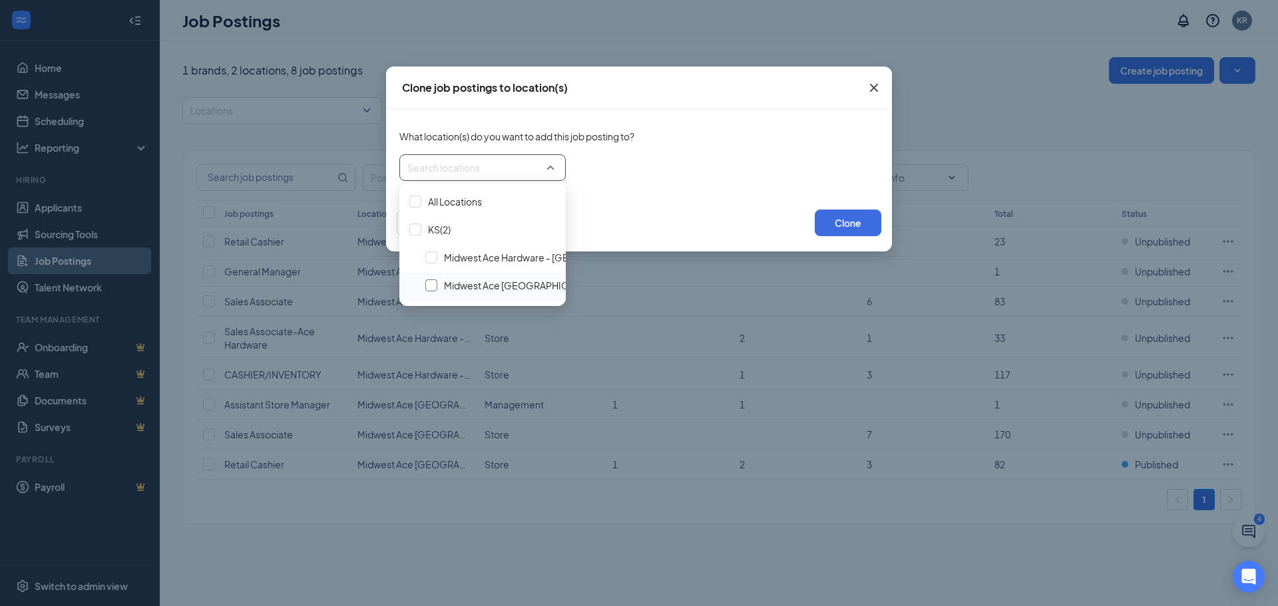
click at [434, 285] on div at bounding box center [431, 286] width 12 height 12
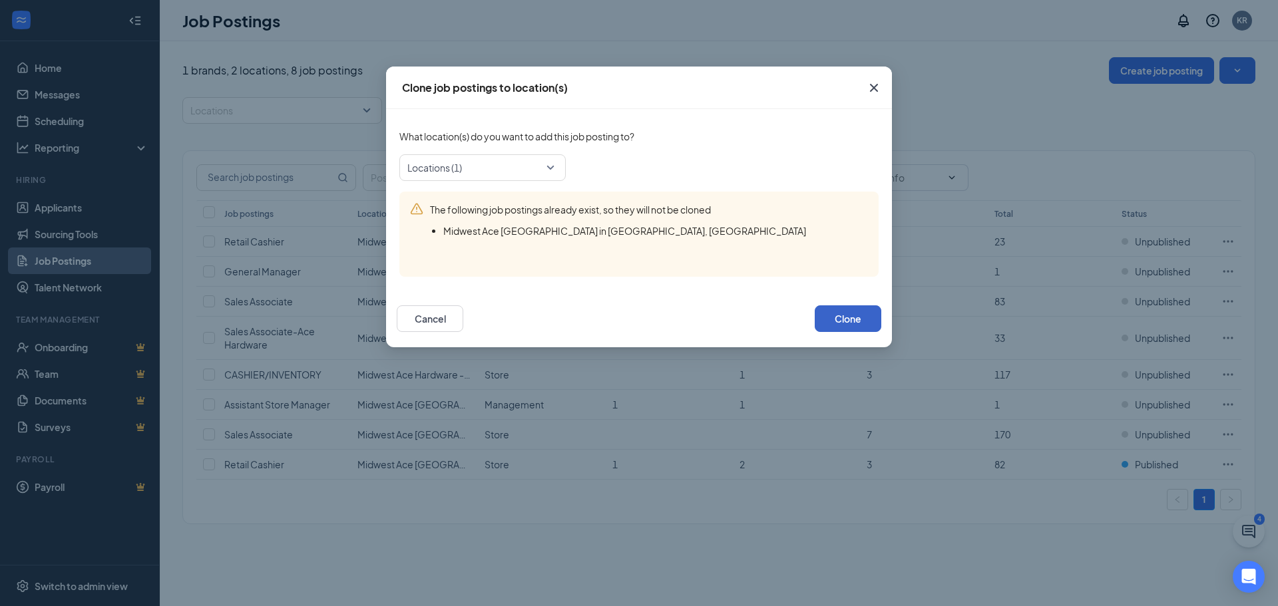
click at [852, 323] on button "Clone" at bounding box center [848, 318] width 67 height 27
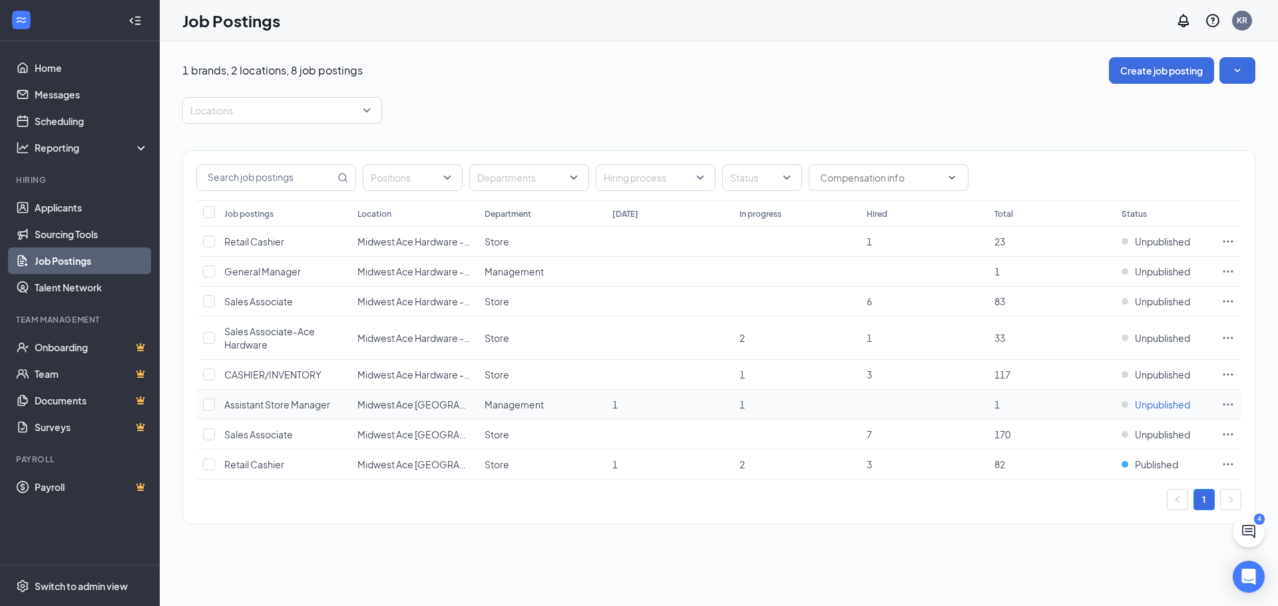
click at [1122, 401] on div "Unpublished" at bounding box center [1155, 404] width 69 height 13
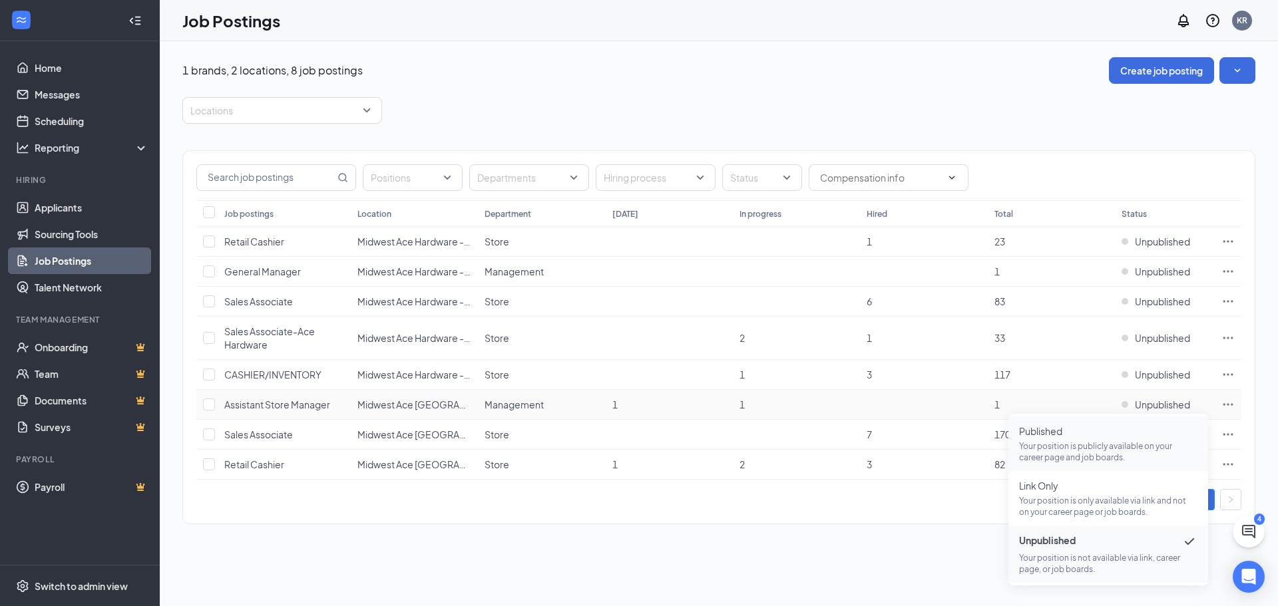
click at [1046, 443] on p "Your position is publicly available on your career page and job boards." at bounding box center [1108, 452] width 178 height 23
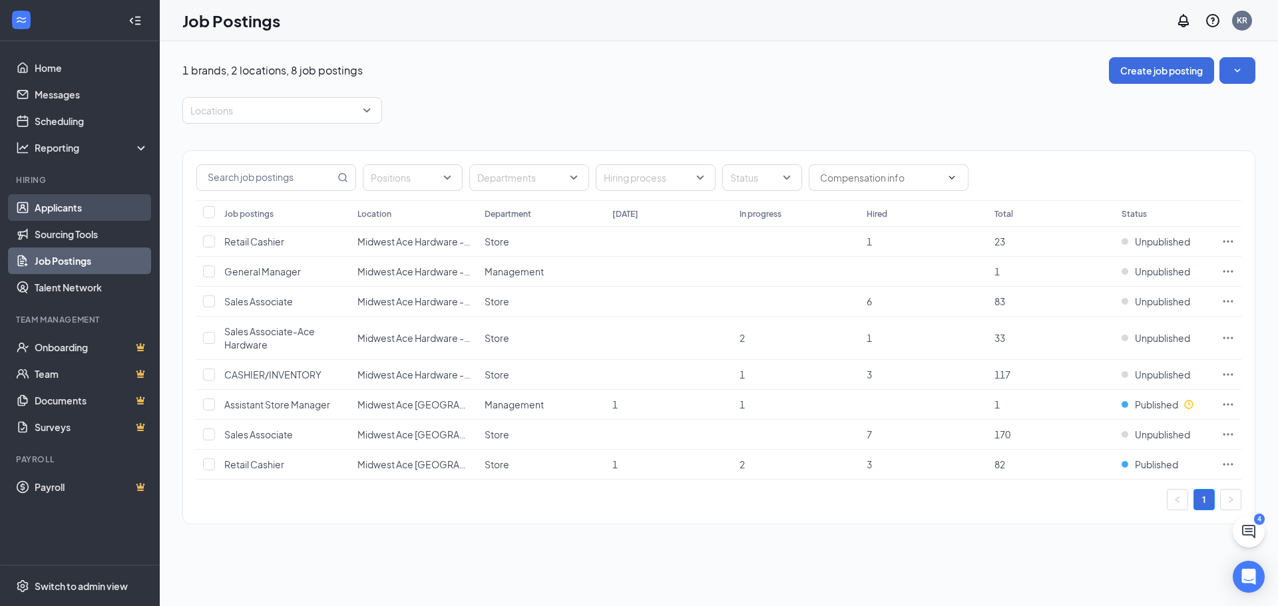
click at [66, 209] on link "Applicants" at bounding box center [92, 207] width 114 height 27
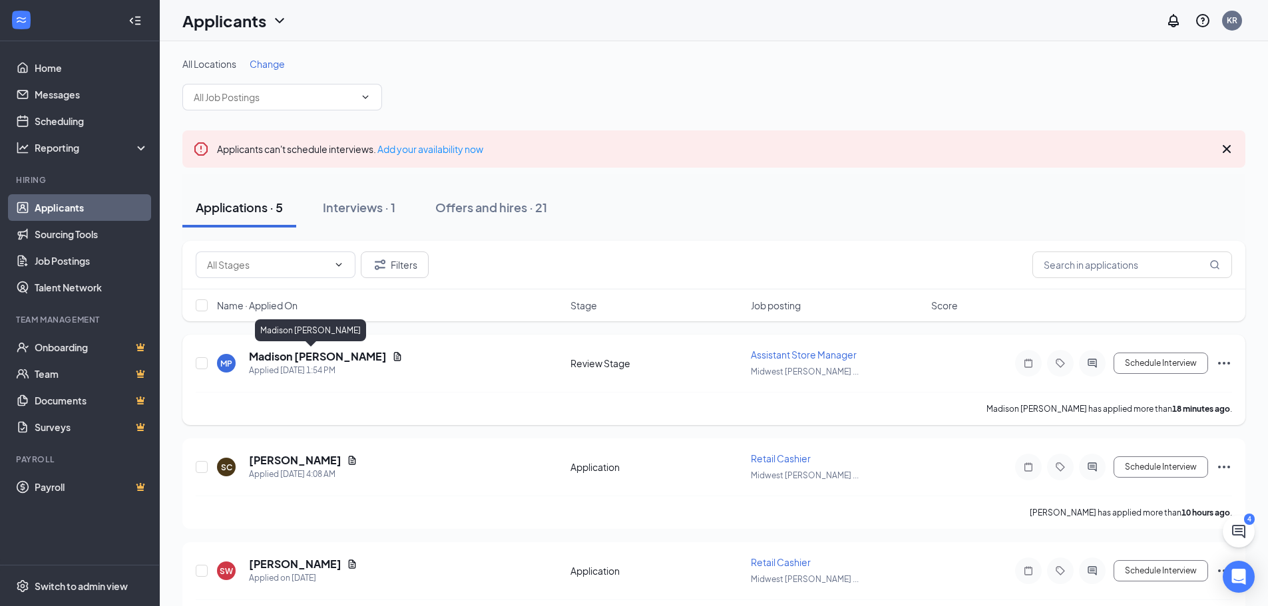
click at [286, 361] on h5 "Madison [PERSON_NAME]" at bounding box center [318, 356] width 138 height 15
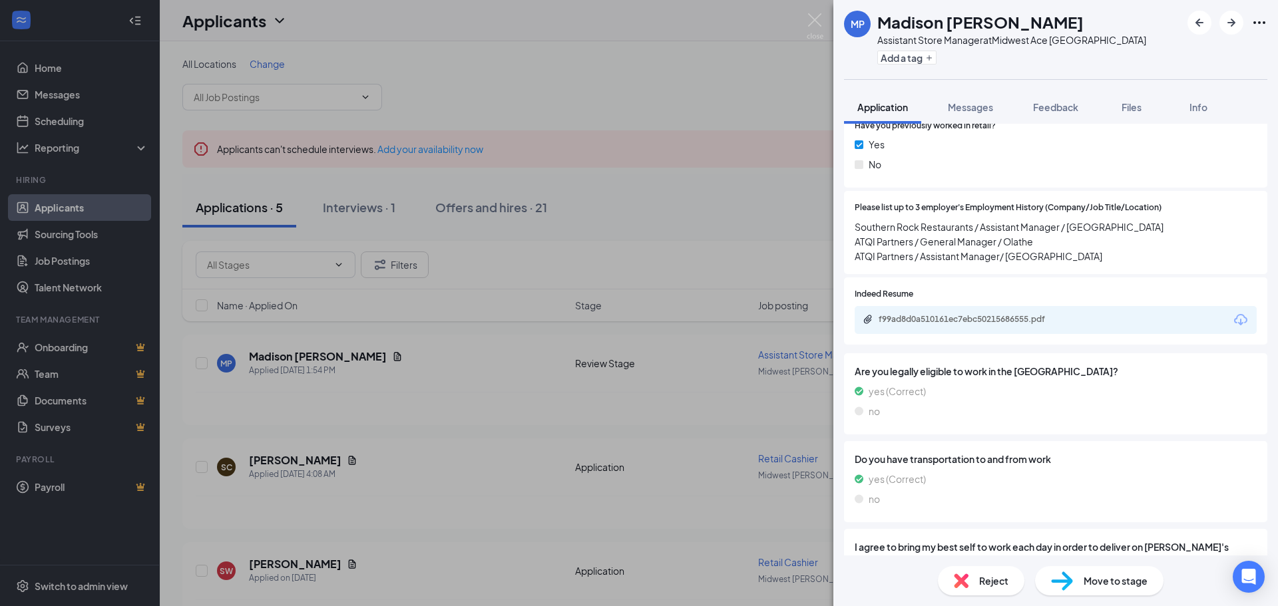
scroll to position [532, 0]
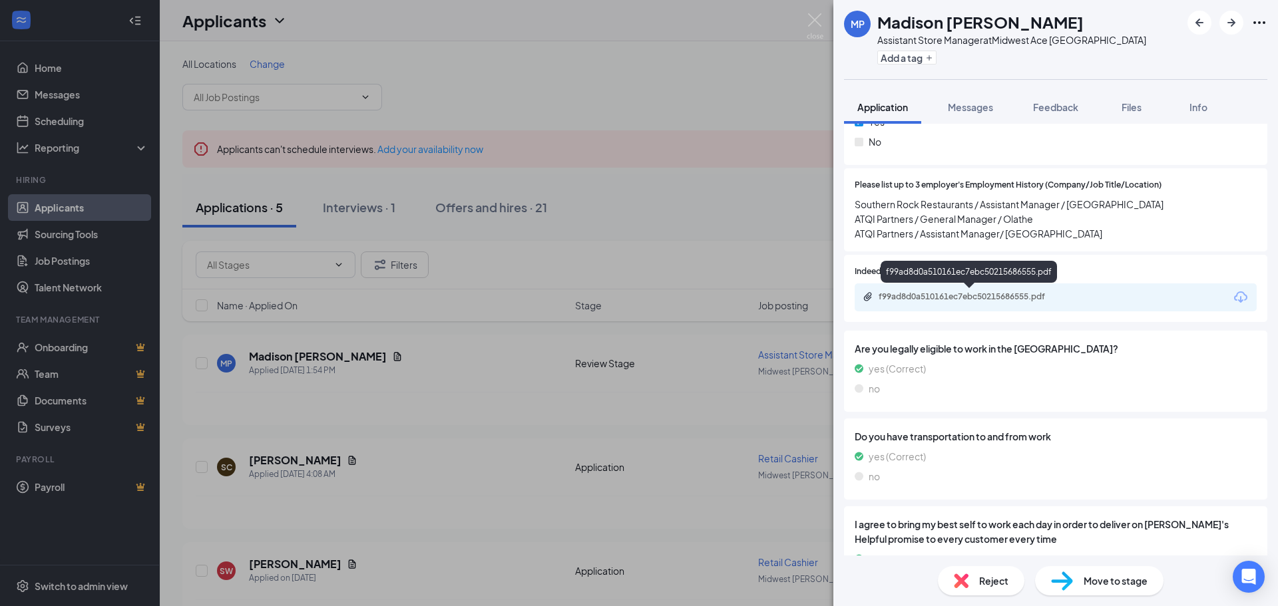
click at [984, 294] on div "f99ad8d0a510161ec7ebc50215686555.pdf" at bounding box center [972, 297] width 186 height 11
click at [993, 584] on span "Reject" at bounding box center [993, 581] width 29 height 15
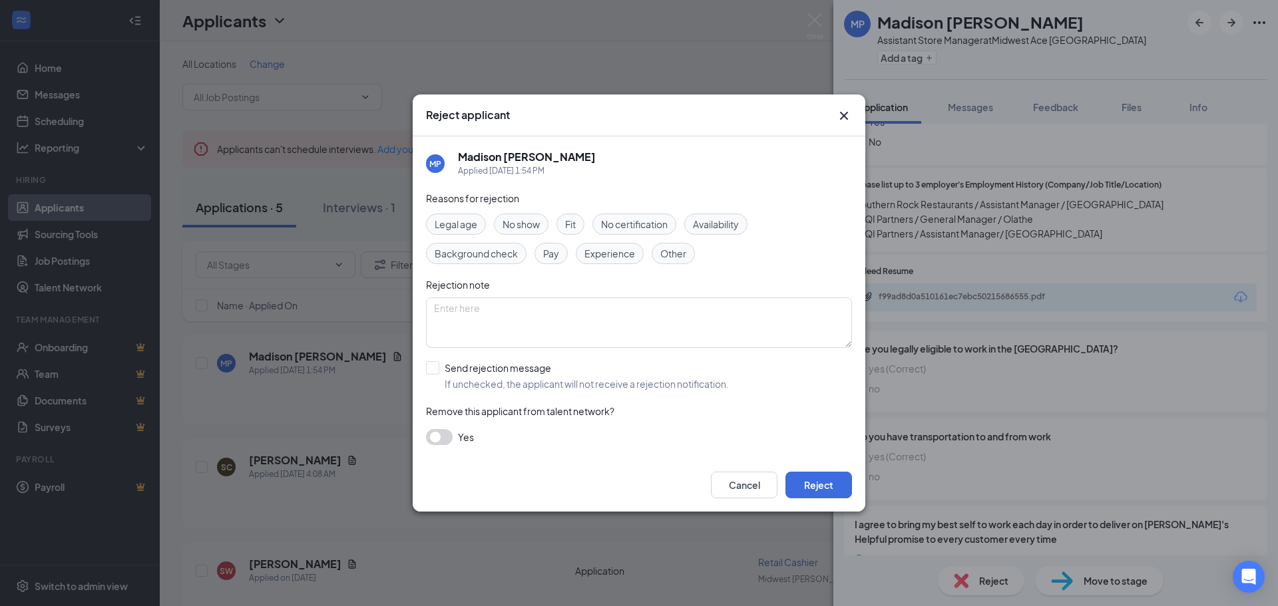
click at [594, 257] on span "Experience" at bounding box center [609, 253] width 51 height 15
click at [804, 491] on button "Reject" at bounding box center [818, 485] width 67 height 27
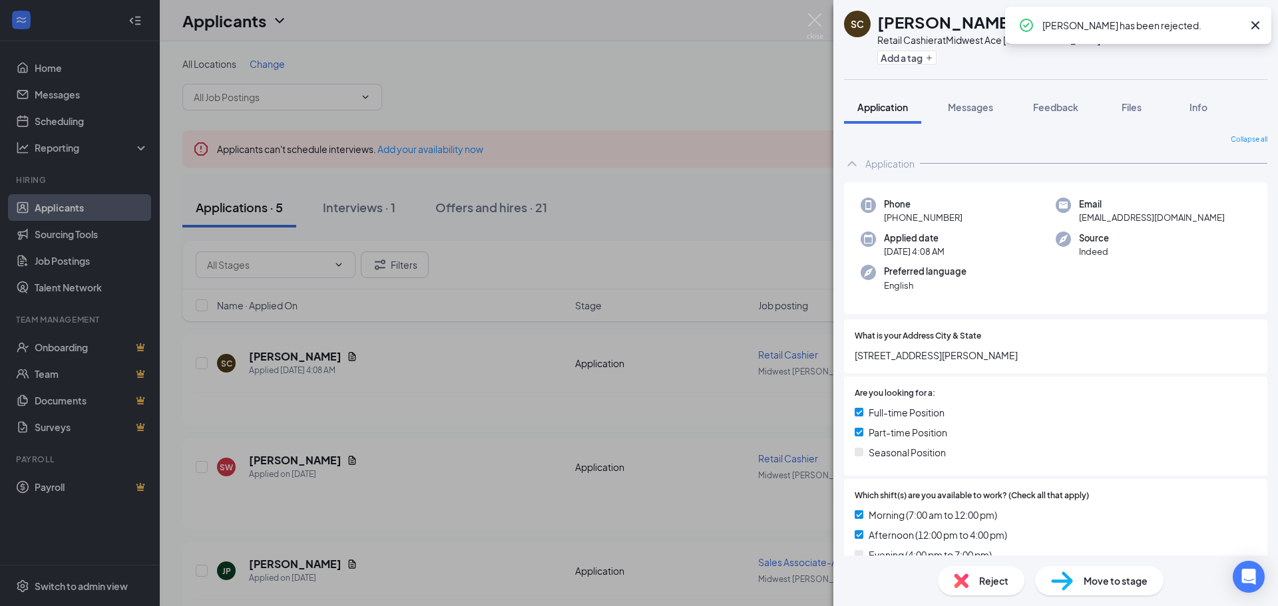
click at [554, 423] on div "SC [PERSON_NAME] Retail Cashier at Midwest Ace [GEOGRAPHIC_DATA] Add a tag Appl…" at bounding box center [639, 303] width 1278 height 606
